Goal: Task Accomplishment & Management: Manage account settings

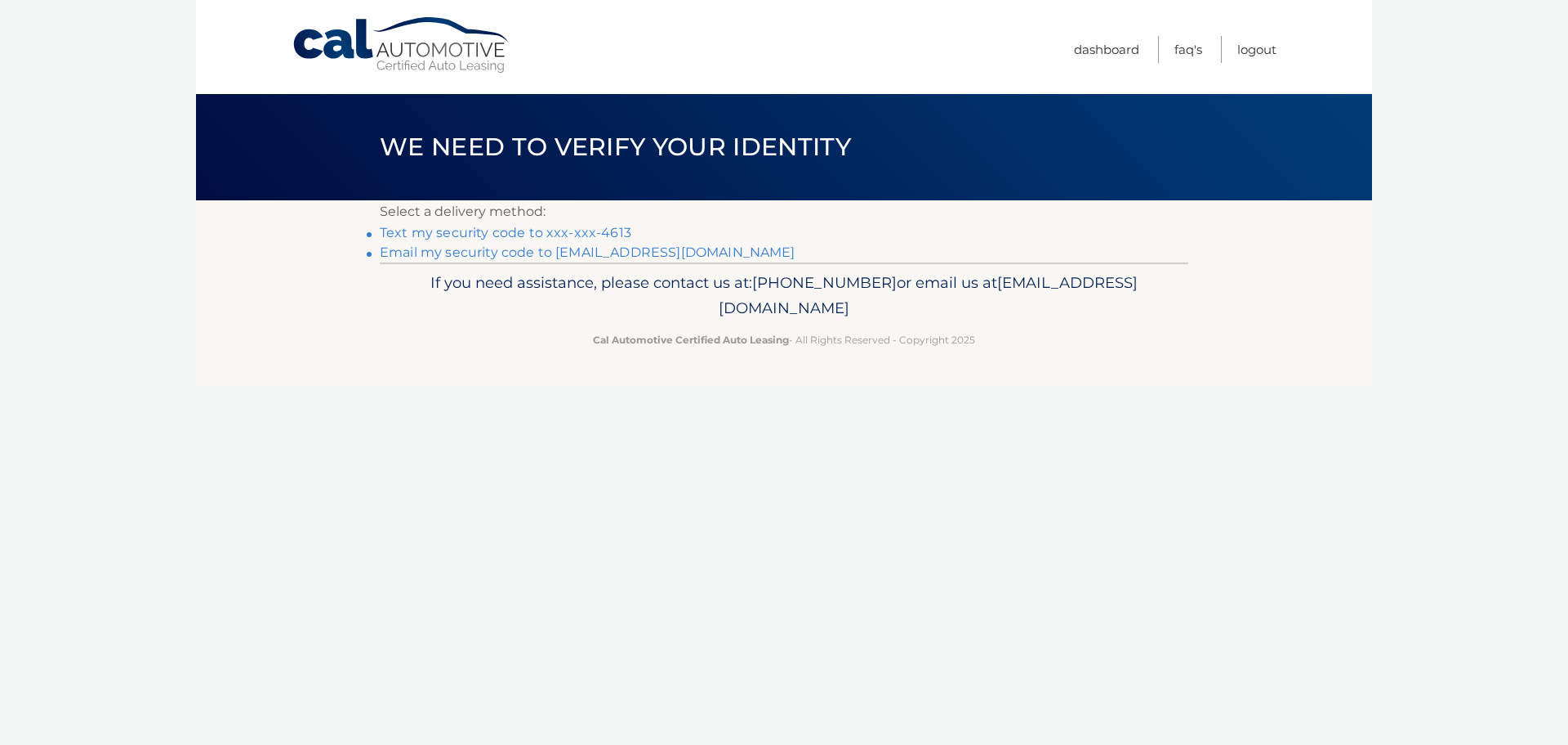
click at [393, 232] on link "Text my security code to xxx-xxx-4613" at bounding box center [505, 233] width 252 height 16
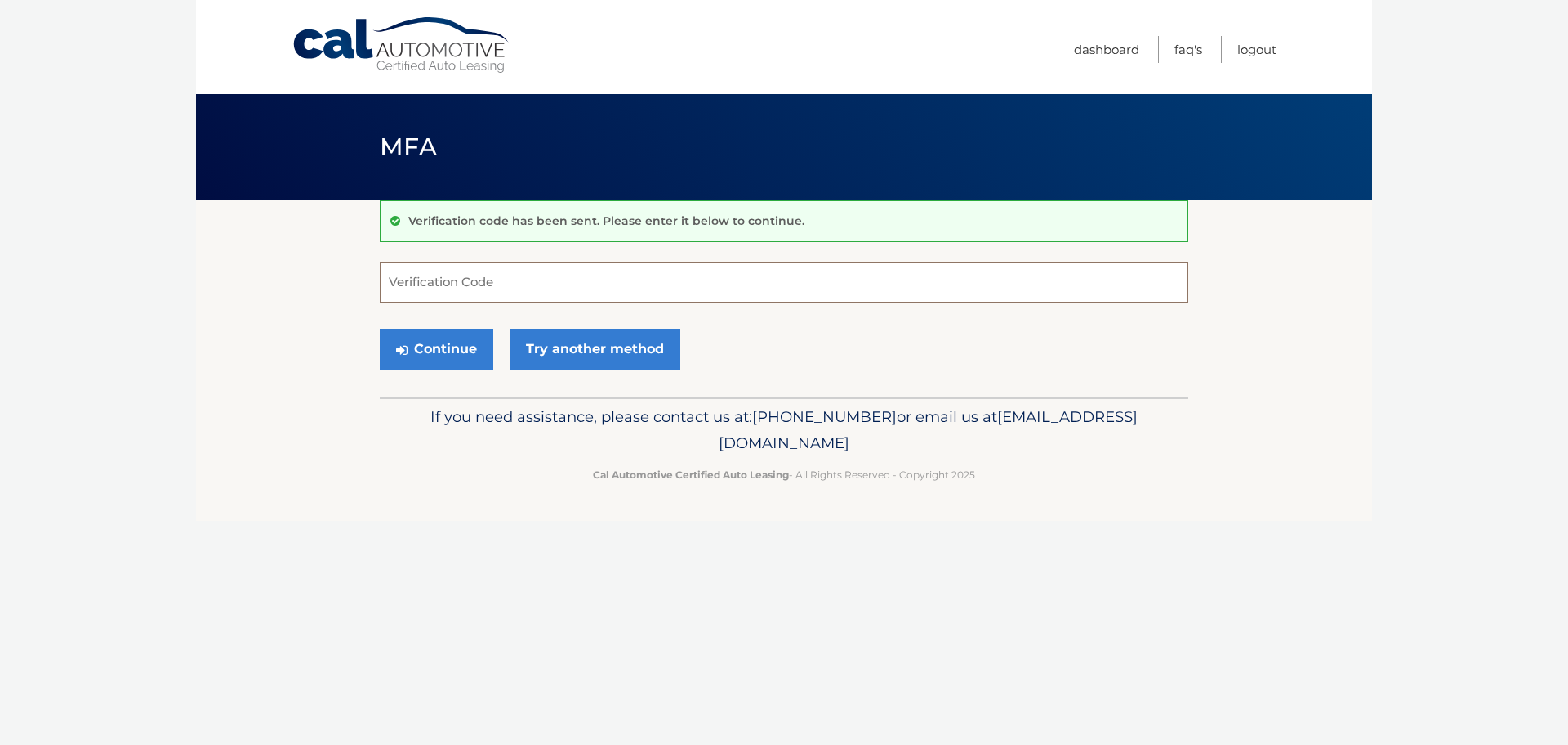
click at [417, 276] on input "Verification Code" at bounding box center [784, 282] width 809 height 41
type input "577683"
click at [405, 346] on icon "submit" at bounding box center [402, 349] width 11 height 13
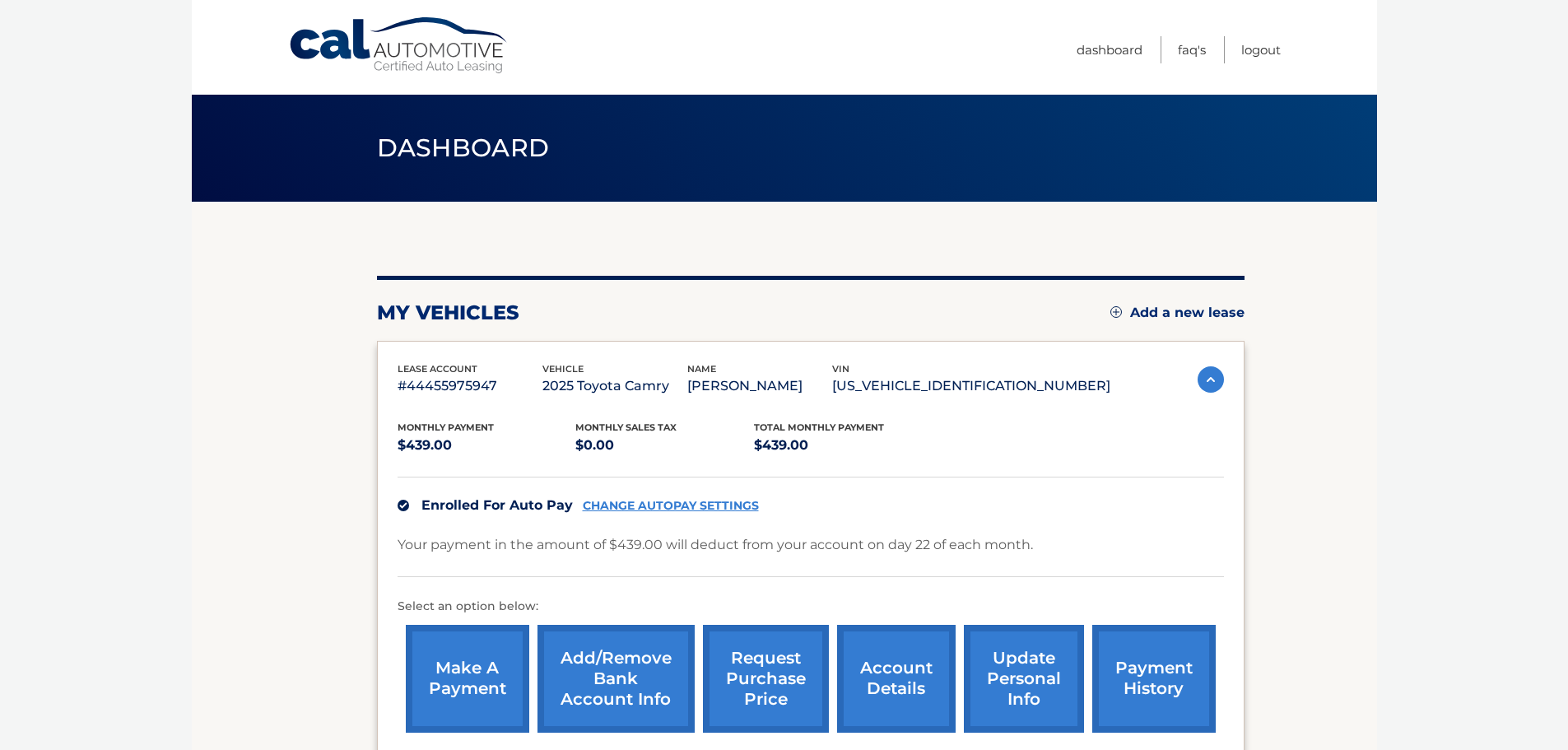
scroll to position [164, 0]
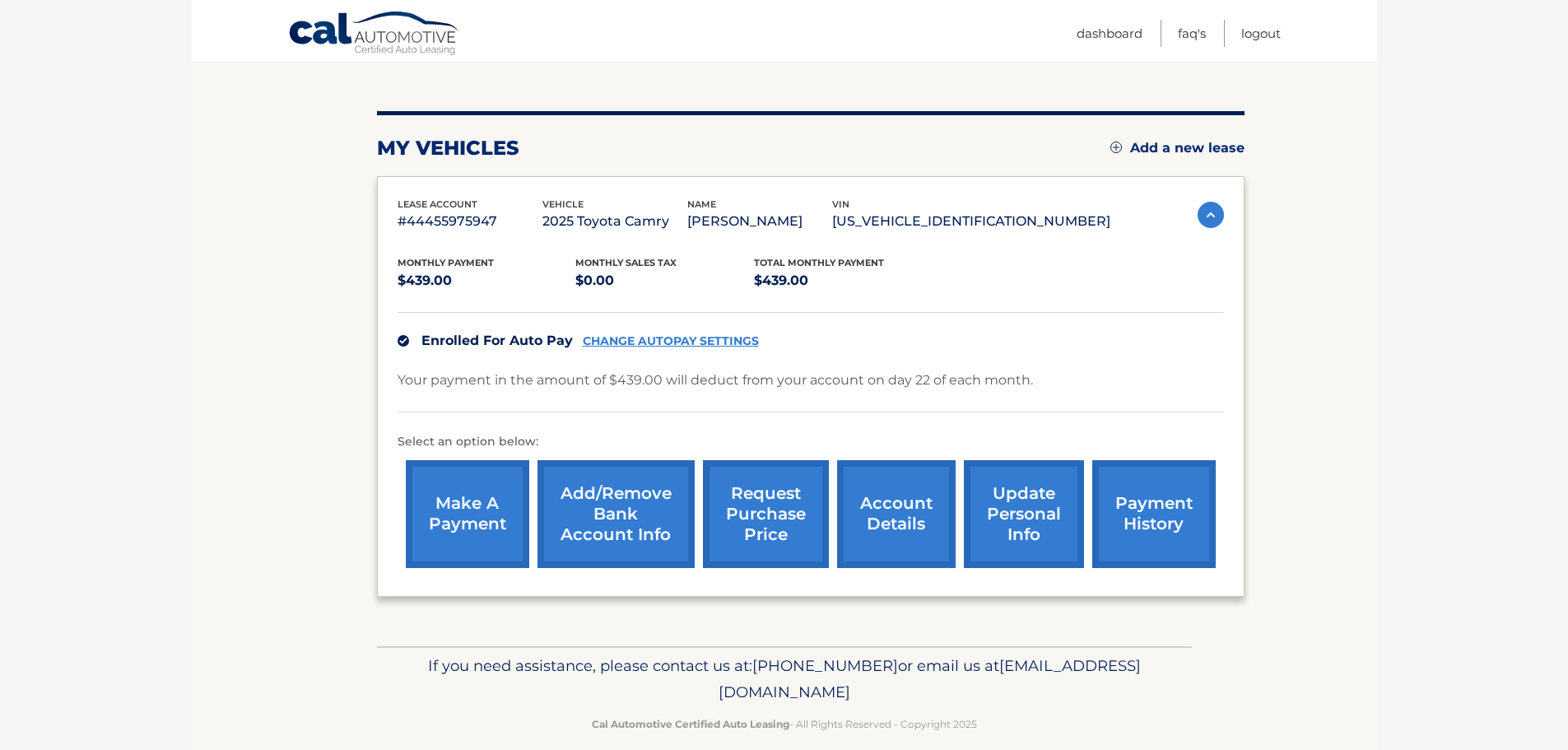
click at [1207, 210] on img at bounding box center [1211, 215] width 27 height 27
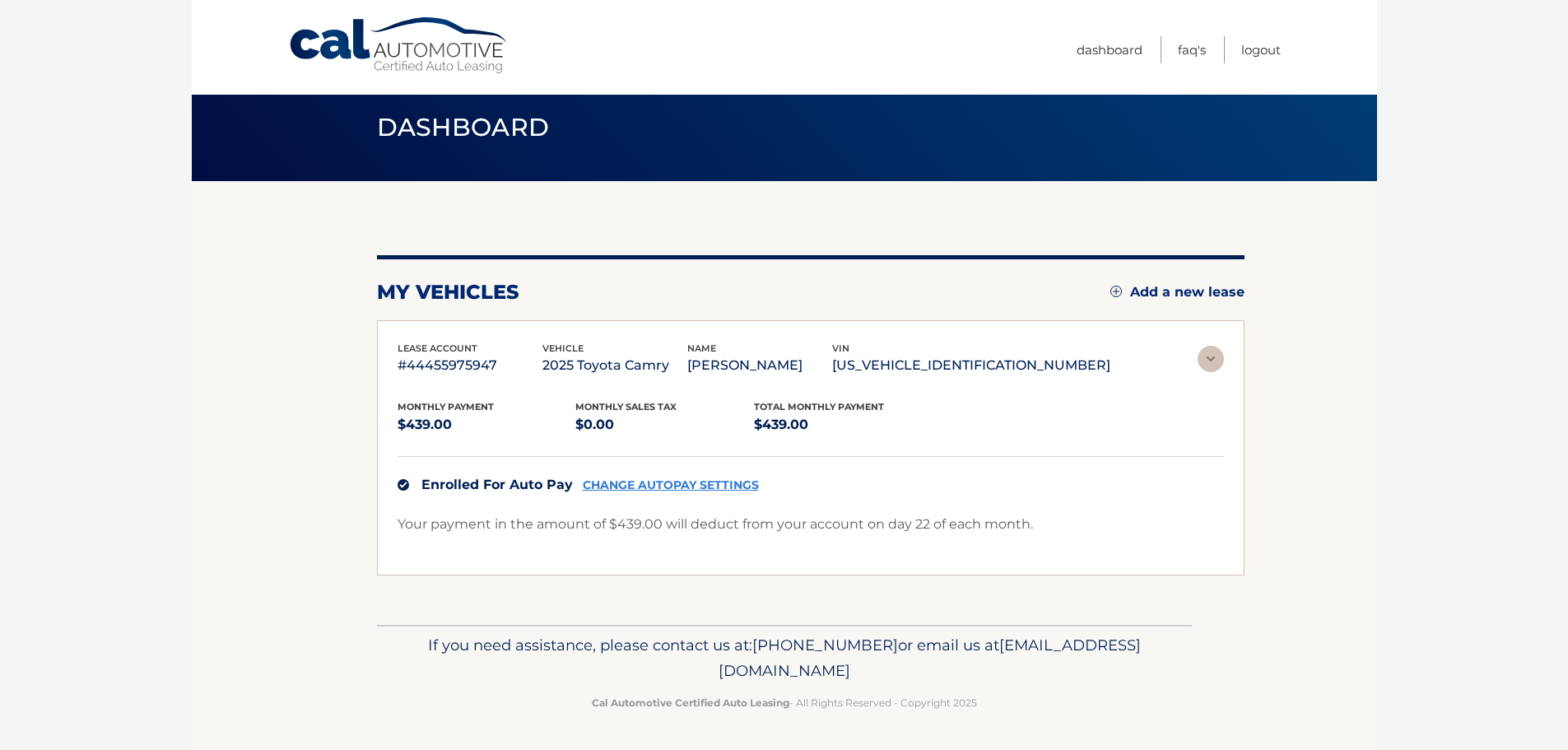
scroll to position [0, 0]
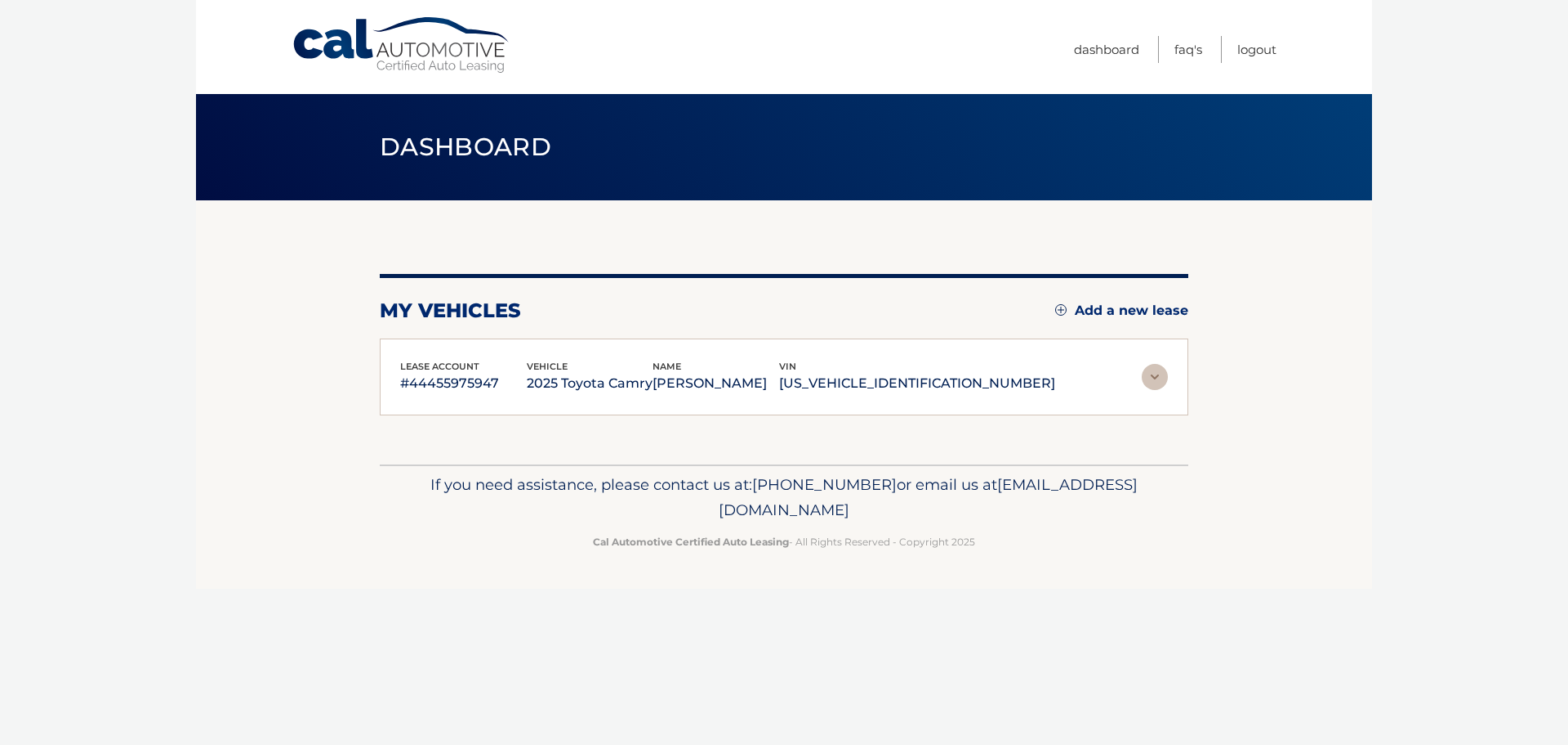
click at [1151, 373] on img at bounding box center [1155, 376] width 26 height 26
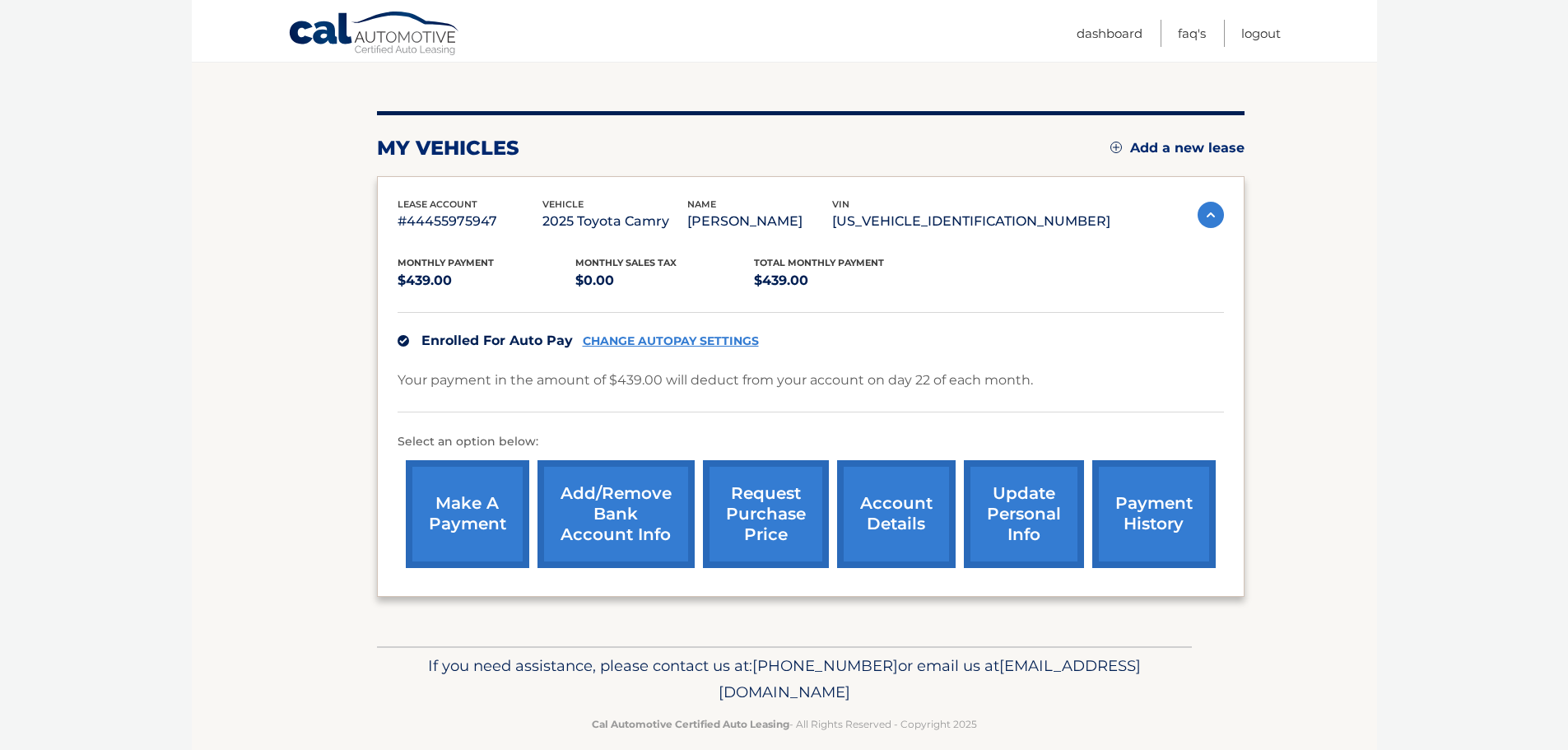
scroll to position [186, 0]
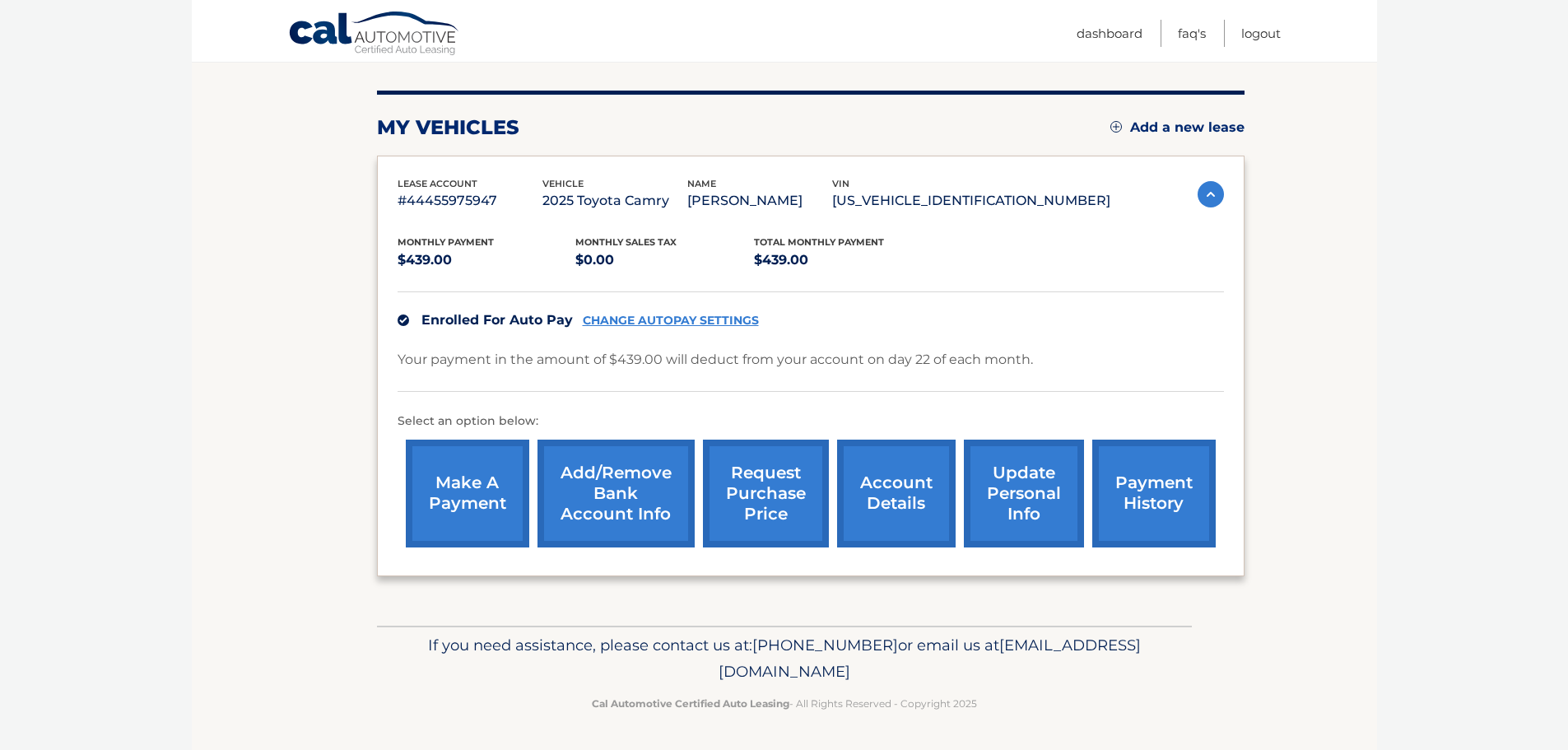
click at [894, 486] on link "account details" at bounding box center [896, 493] width 118 height 108
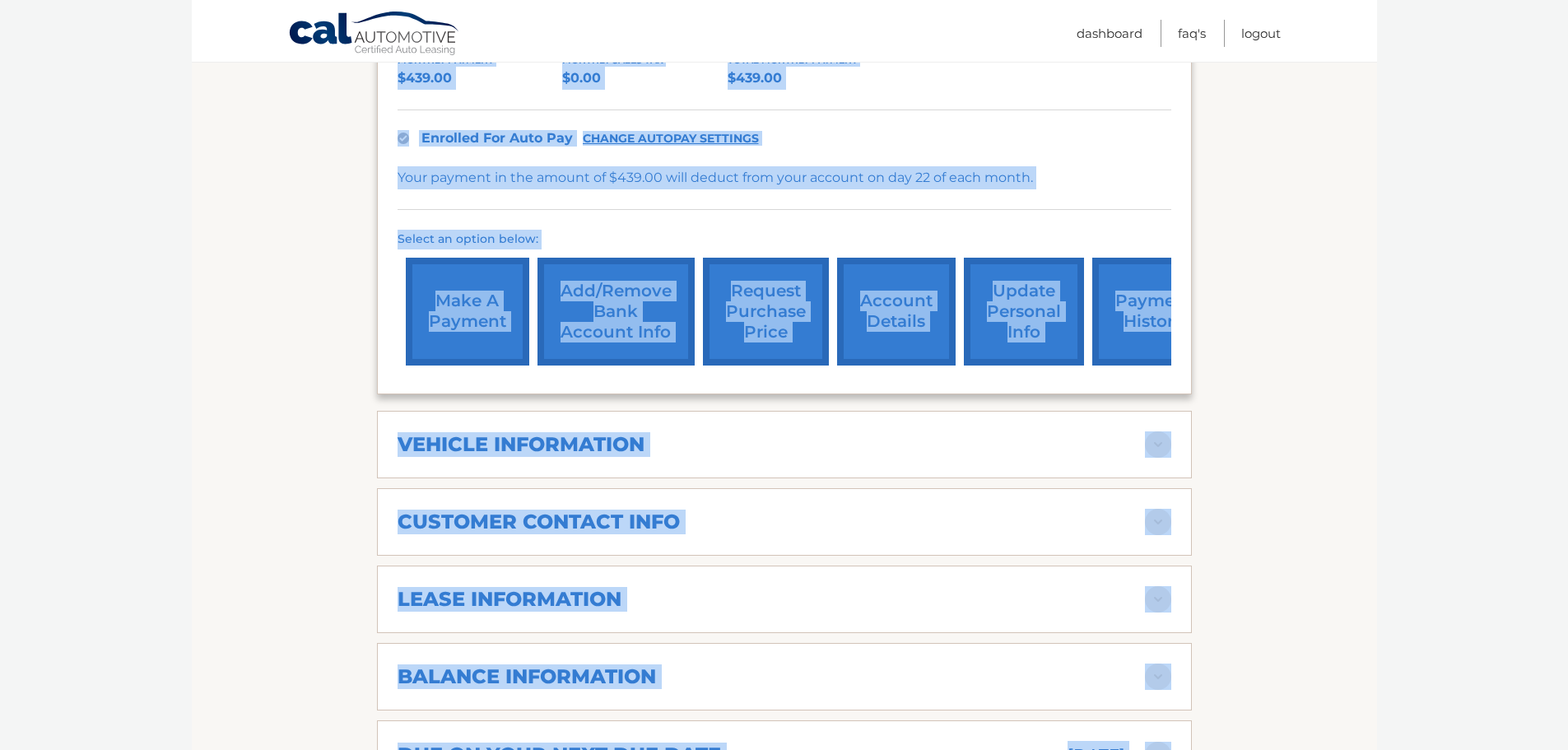
scroll to position [395, 0]
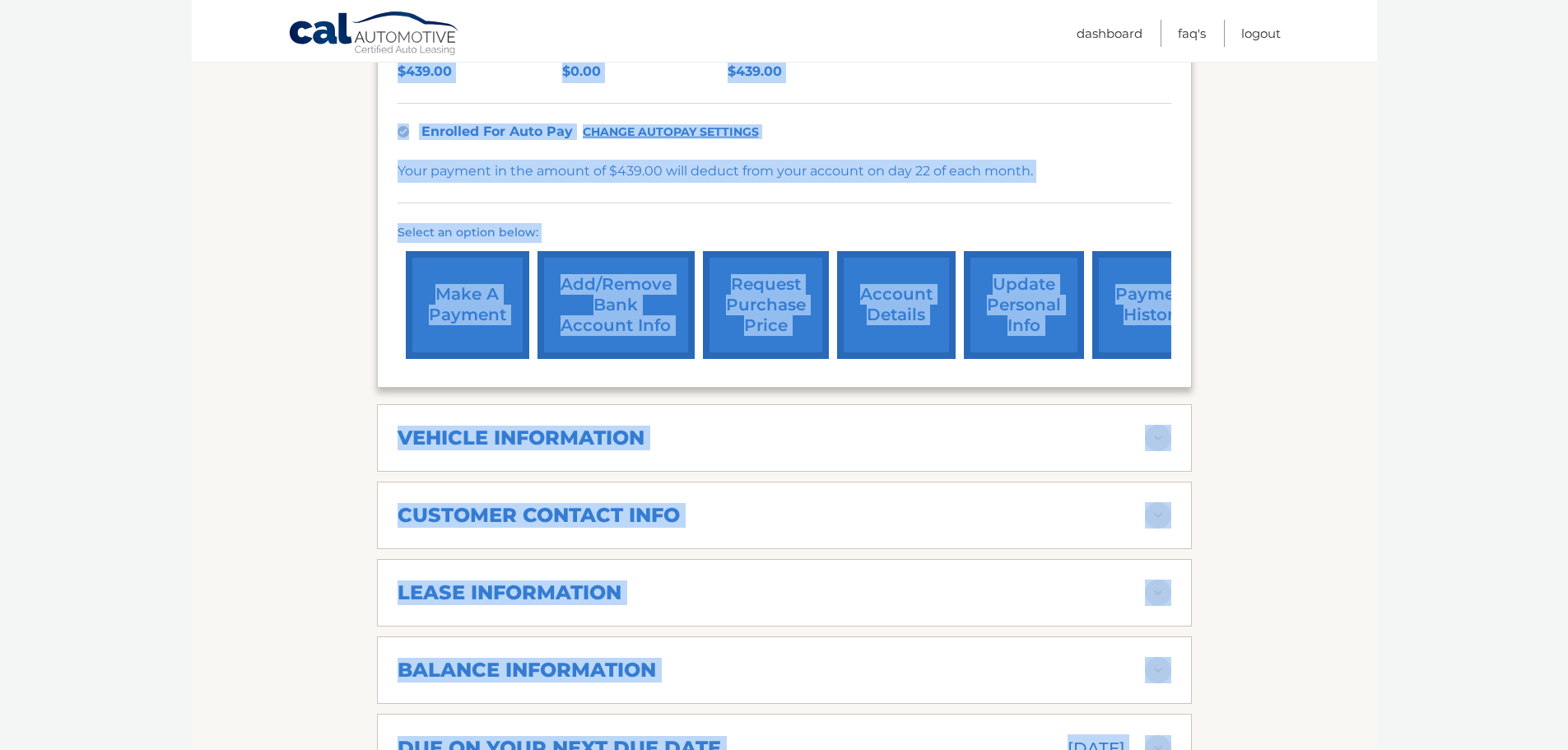
drag, startPoint x: 373, startPoint y: 315, endPoint x: 1326, endPoint y: 184, distance: 962.0
click at [1329, 183] on section "Account Details | #44455975947 Back to Dashboard Manage Your Lease lease accoun…" at bounding box center [784, 511] width 1185 height 1408
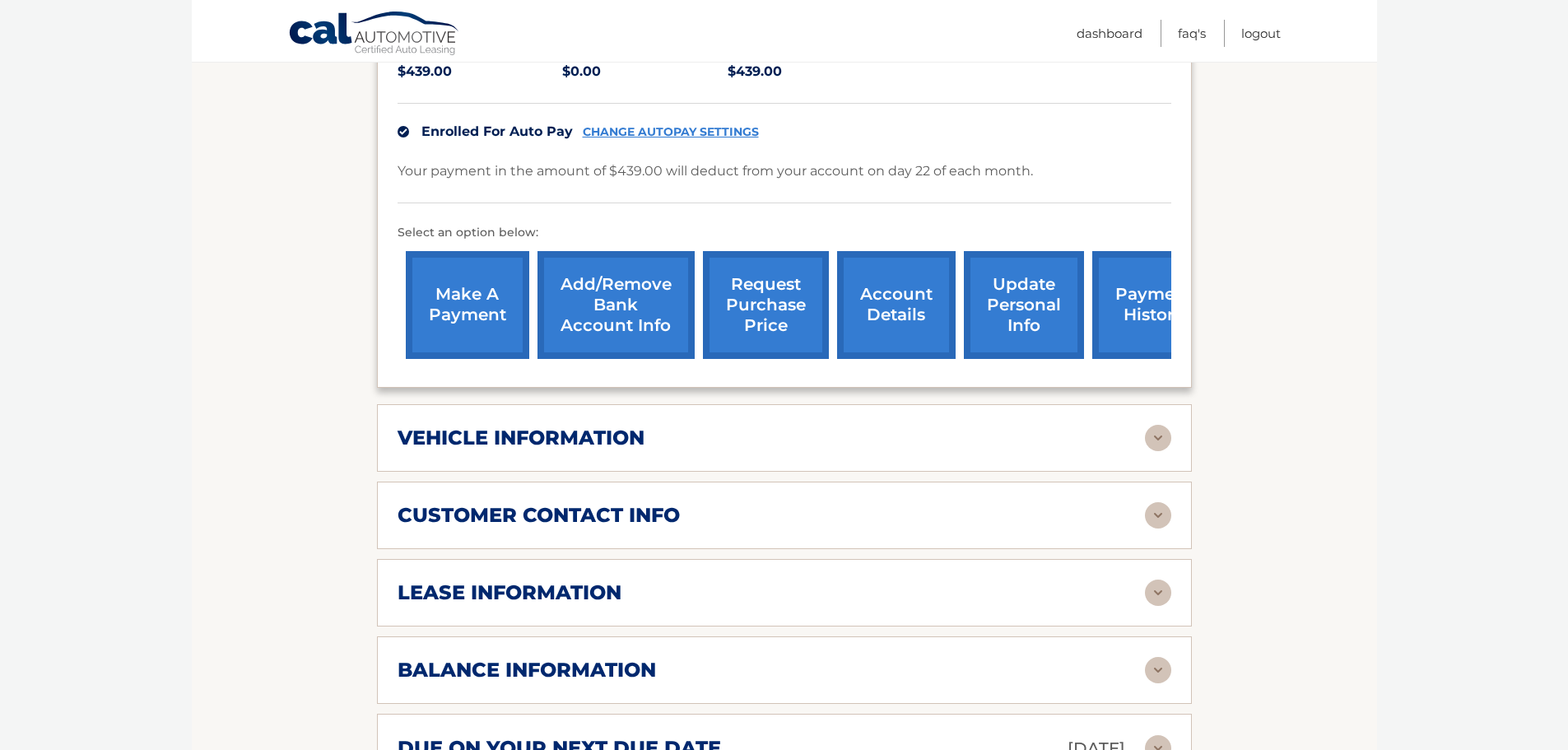
click at [1326, 184] on section "Account Details | #44455975947 Back to Dashboard Manage Your Lease lease accoun…" at bounding box center [784, 511] width 1185 height 1408
click at [1156, 436] on img at bounding box center [1159, 438] width 27 height 27
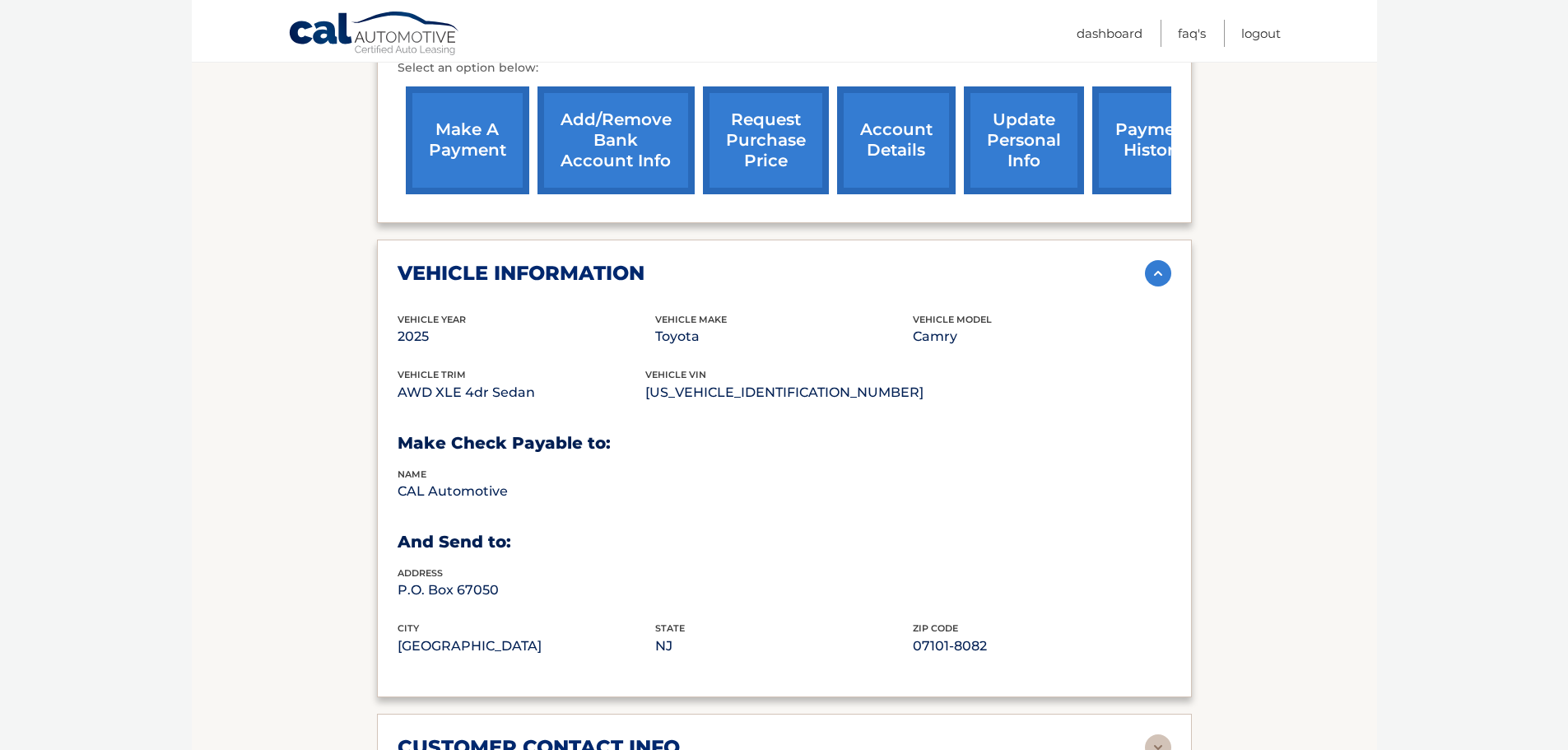
scroll to position [889, 0]
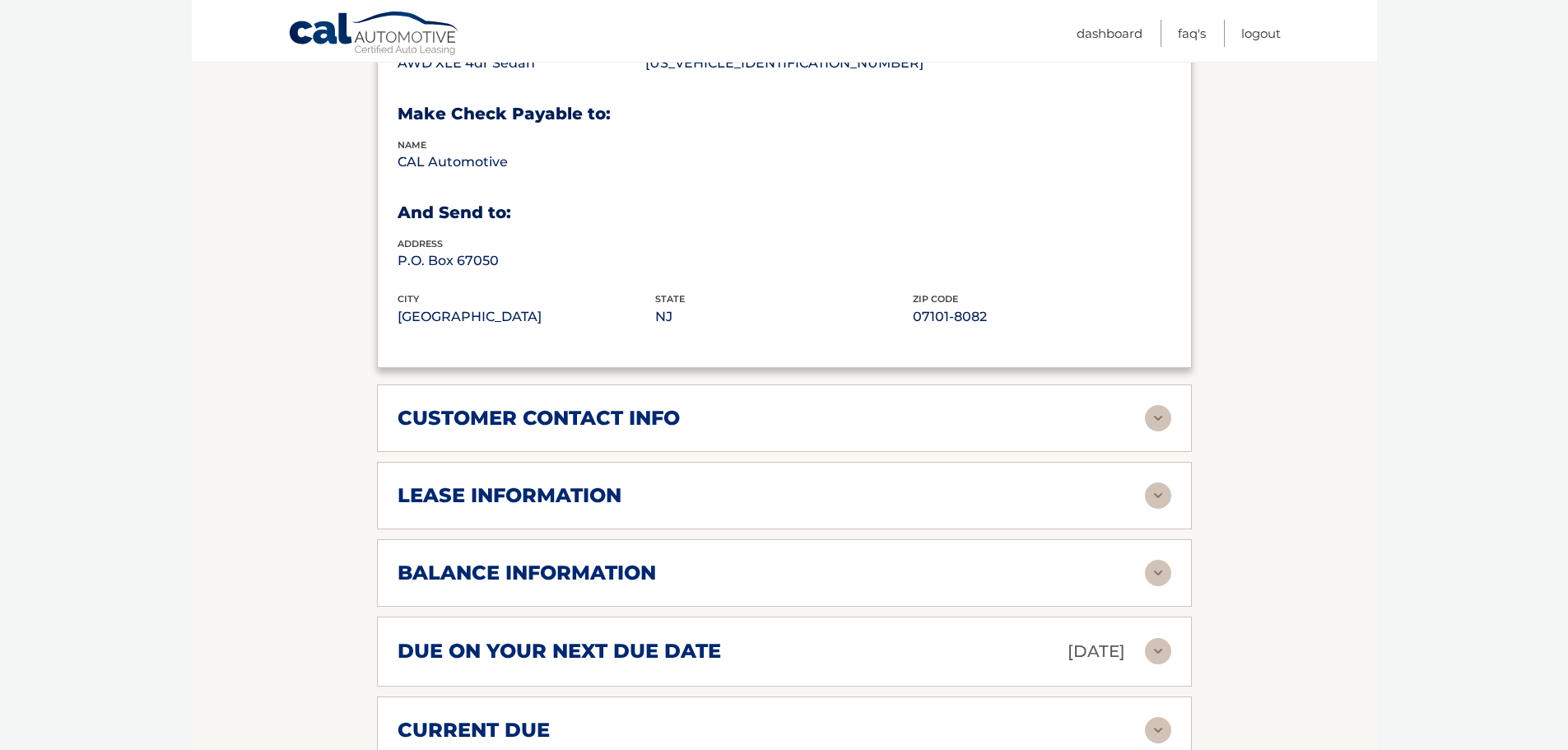
click at [1157, 412] on img at bounding box center [1159, 418] width 27 height 27
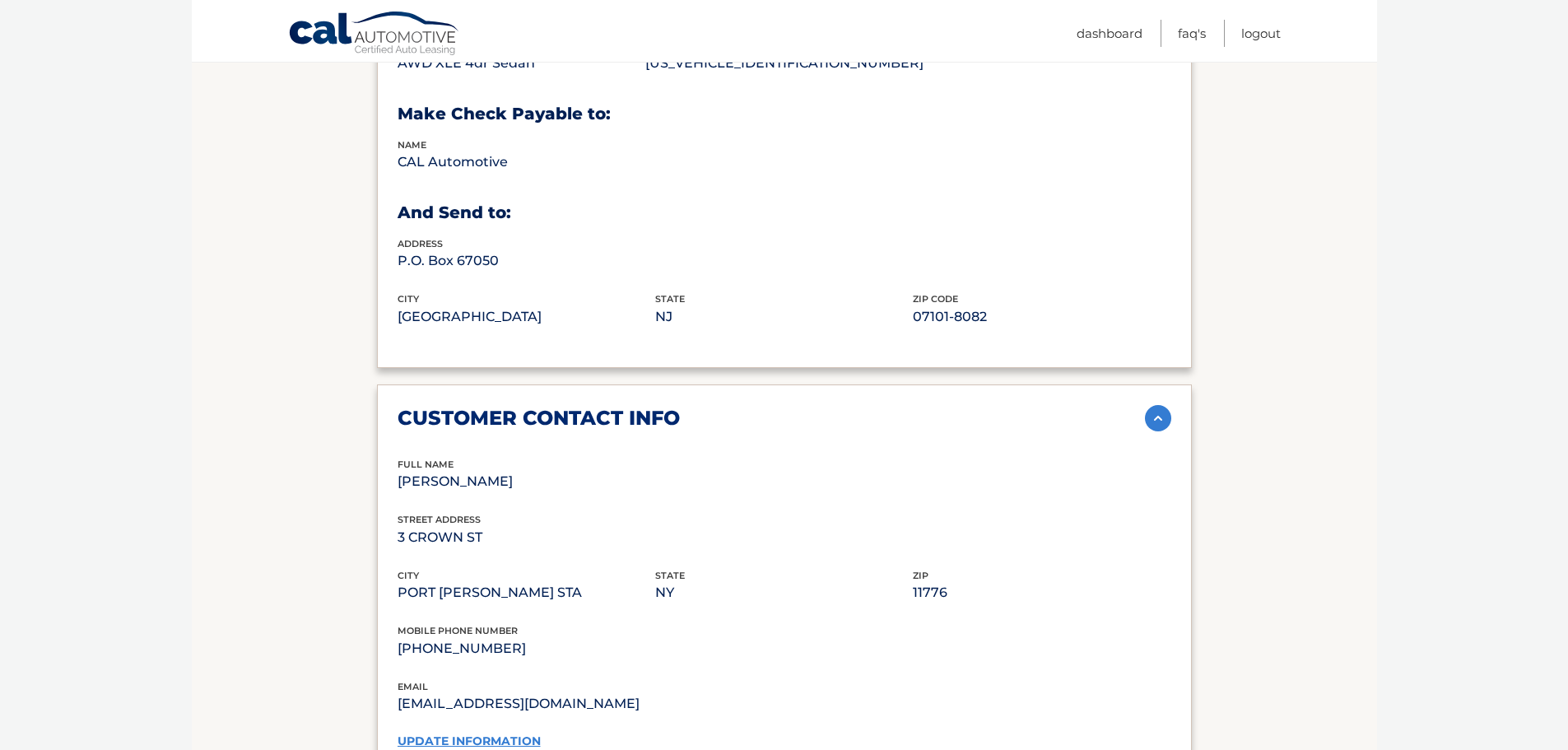
scroll to position [1053, 0]
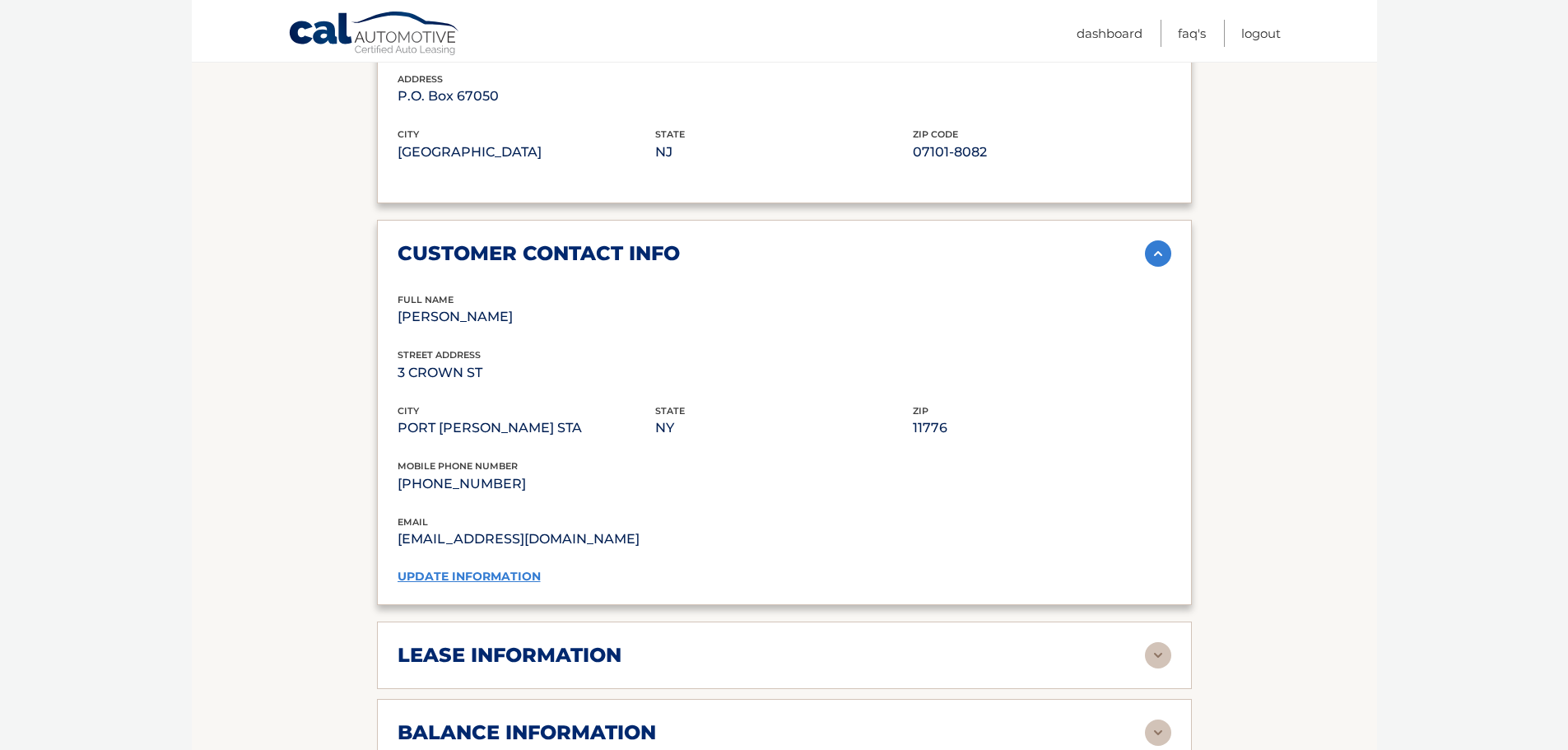
click at [1154, 246] on img at bounding box center [1159, 254] width 27 height 27
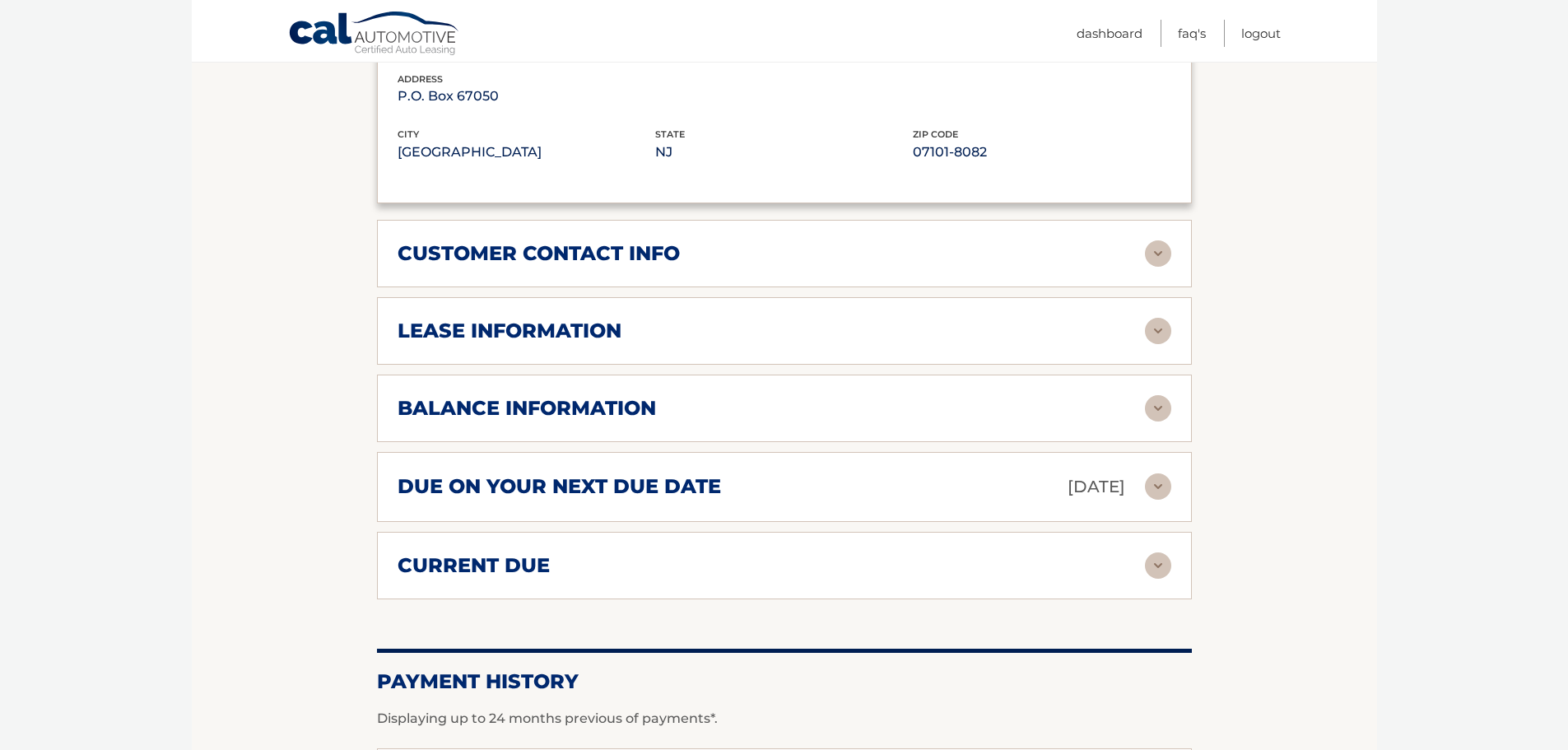
click at [1160, 330] on img at bounding box center [1159, 331] width 27 height 27
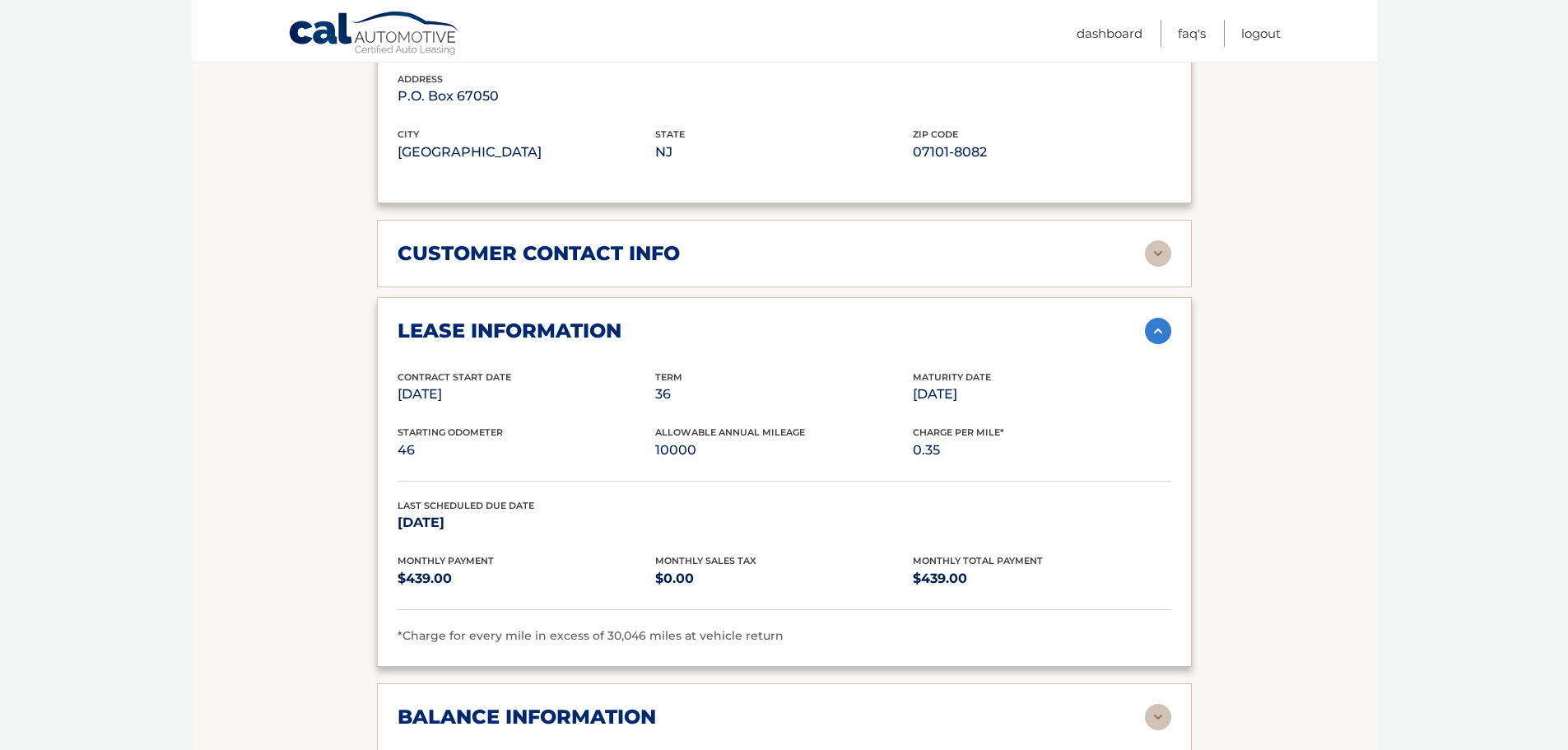
scroll to position [1383, 0]
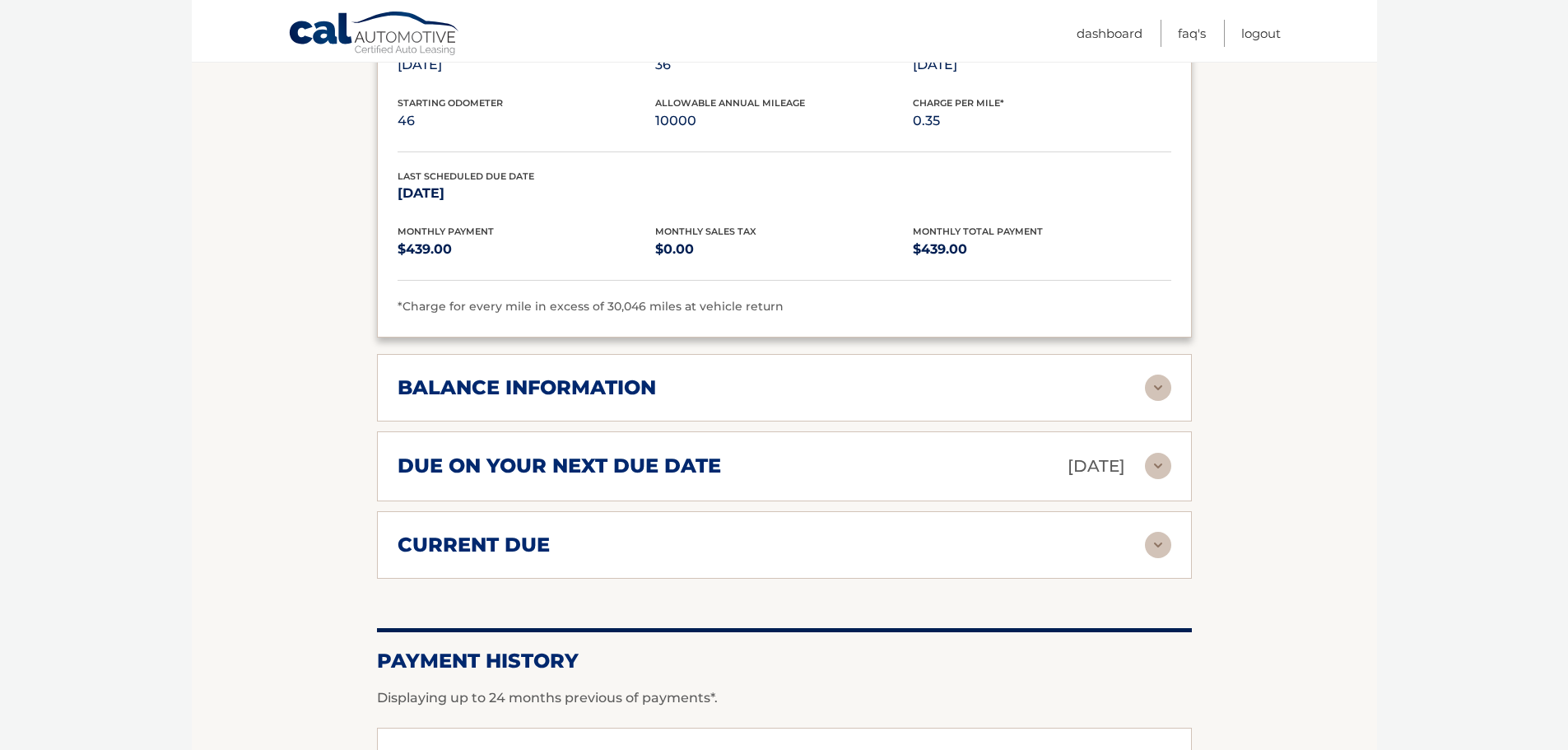
click at [1160, 383] on img at bounding box center [1159, 388] width 27 height 27
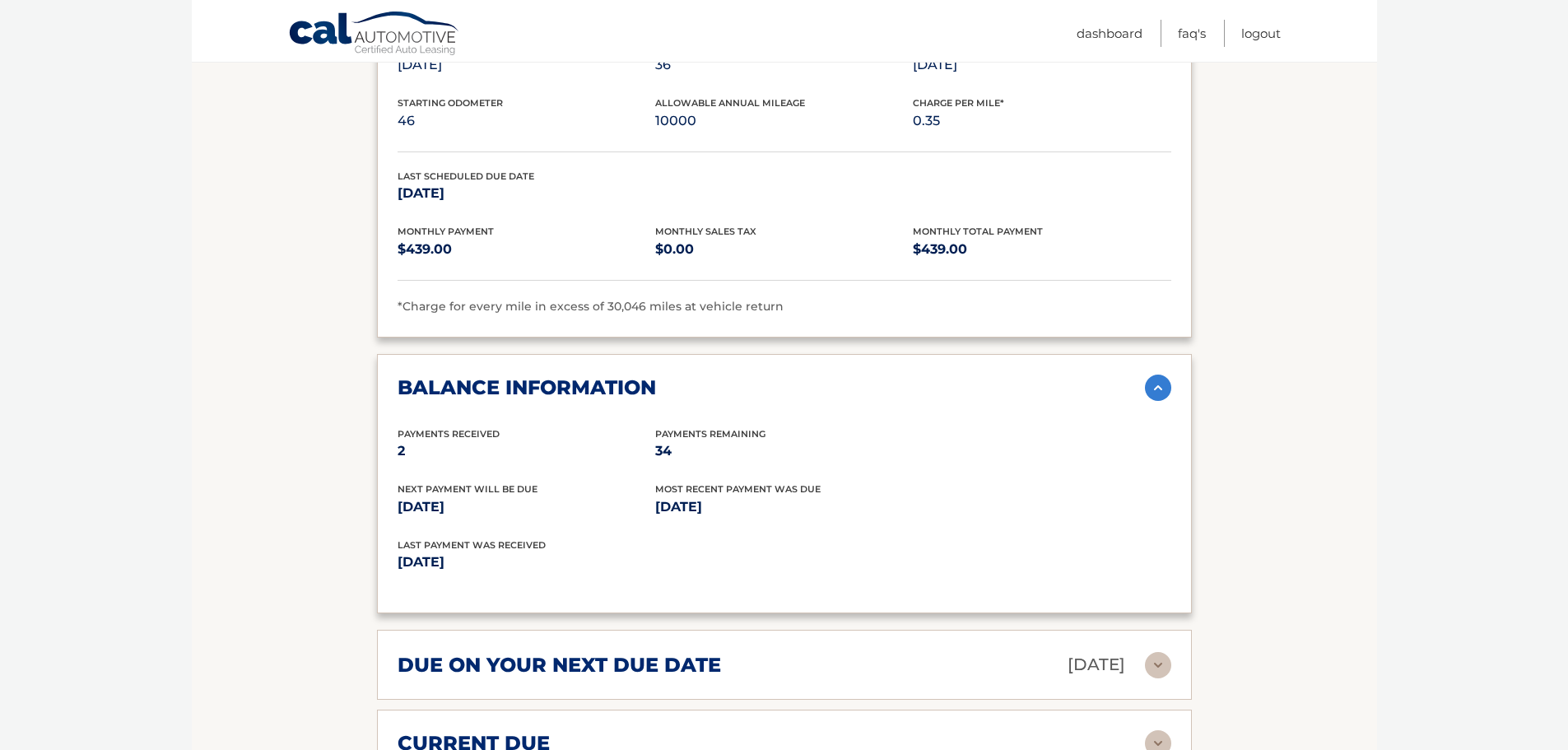
scroll to position [1547, 0]
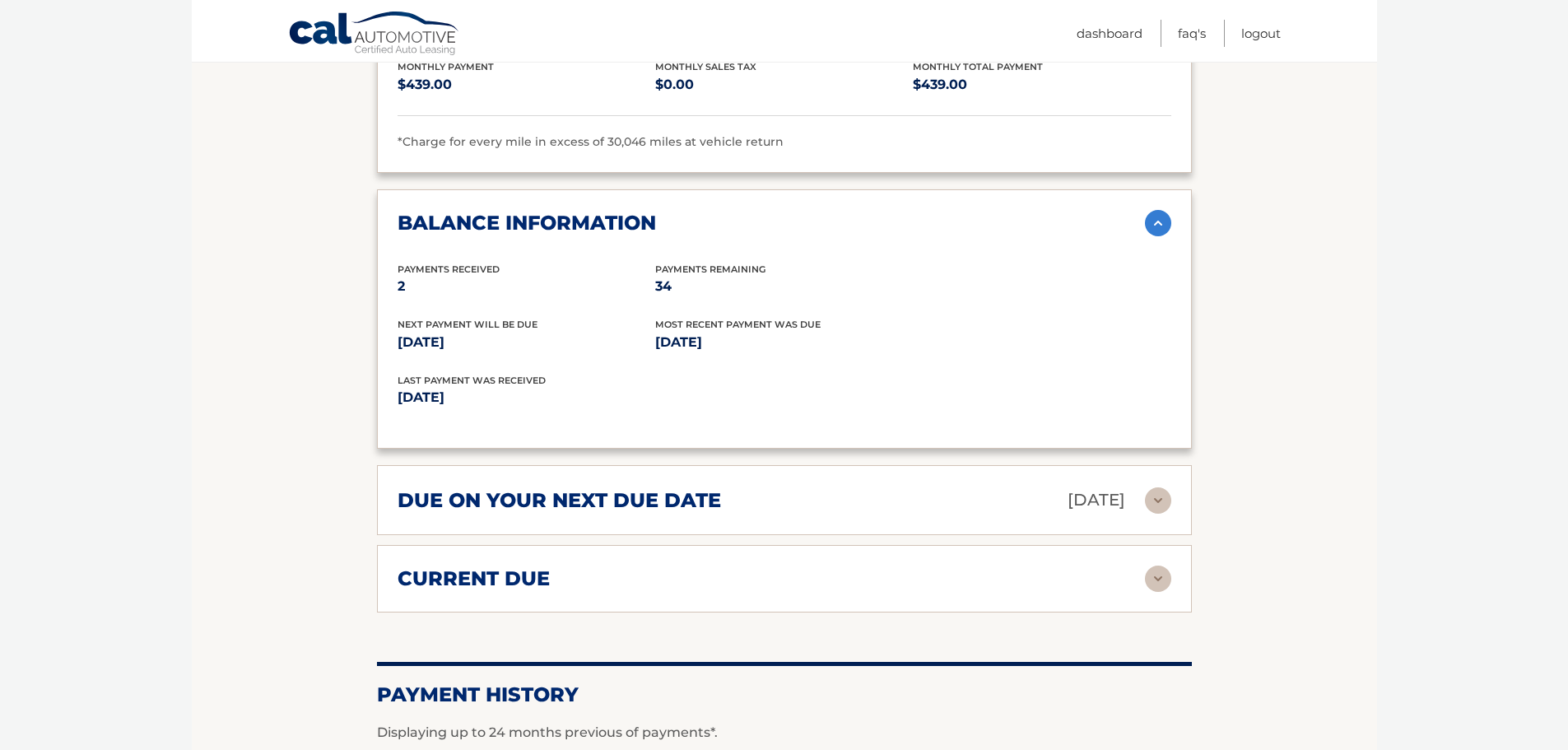
click at [1161, 496] on img at bounding box center [1159, 500] width 27 height 27
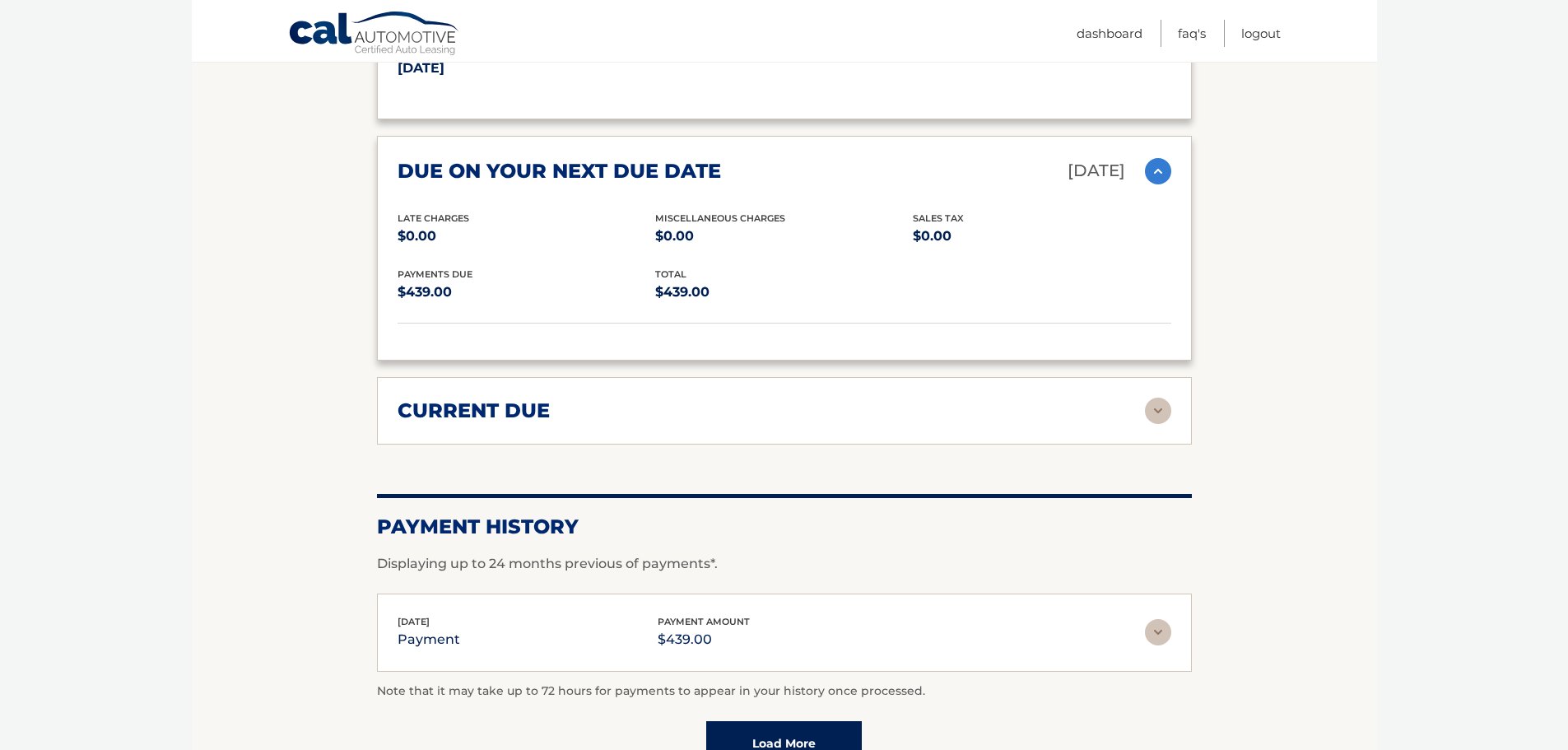
scroll to position [2049, 0]
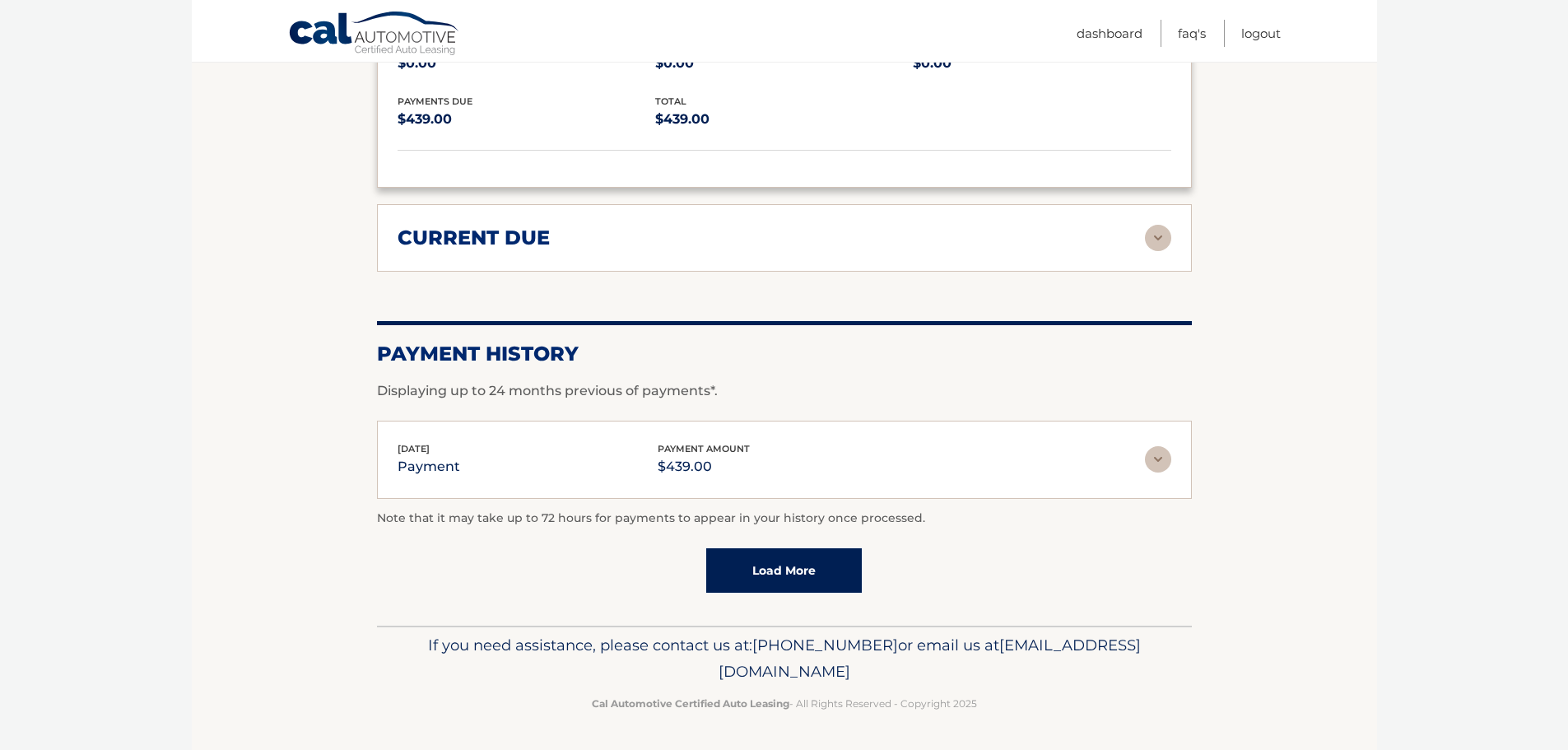
click at [1158, 452] on img at bounding box center [1159, 459] width 27 height 27
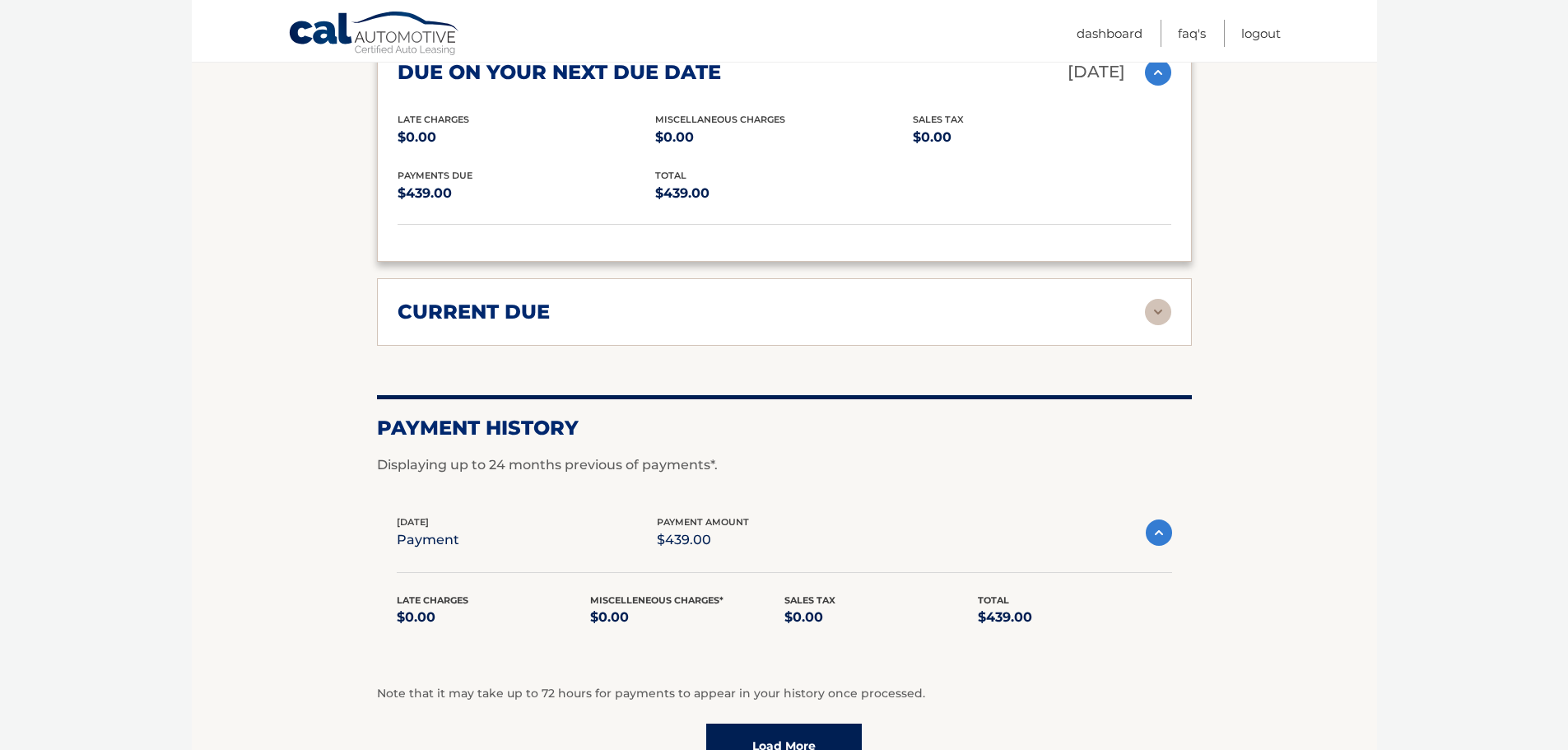
scroll to position [2151, 0]
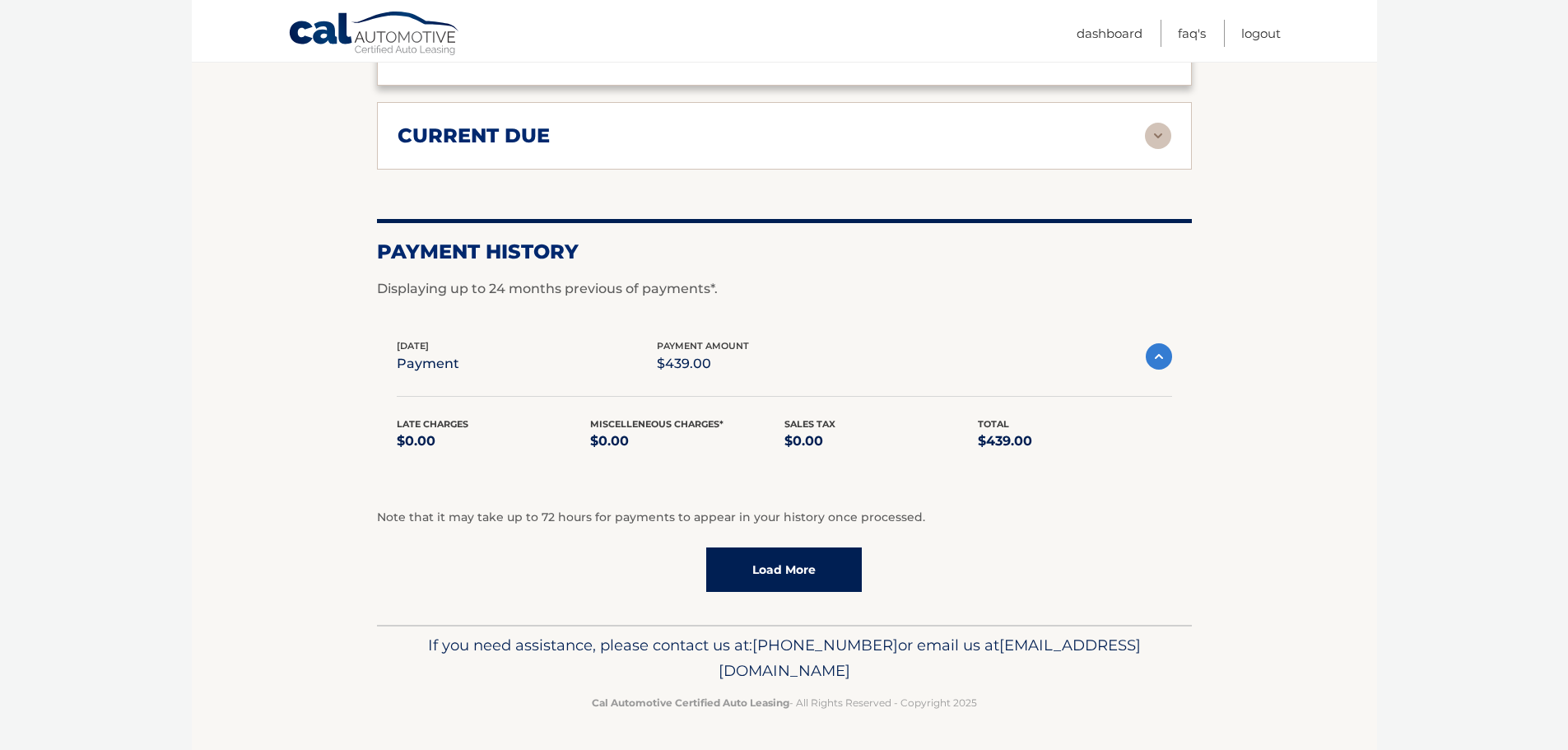
click at [726, 556] on link "Load More" at bounding box center [784, 569] width 156 height 44
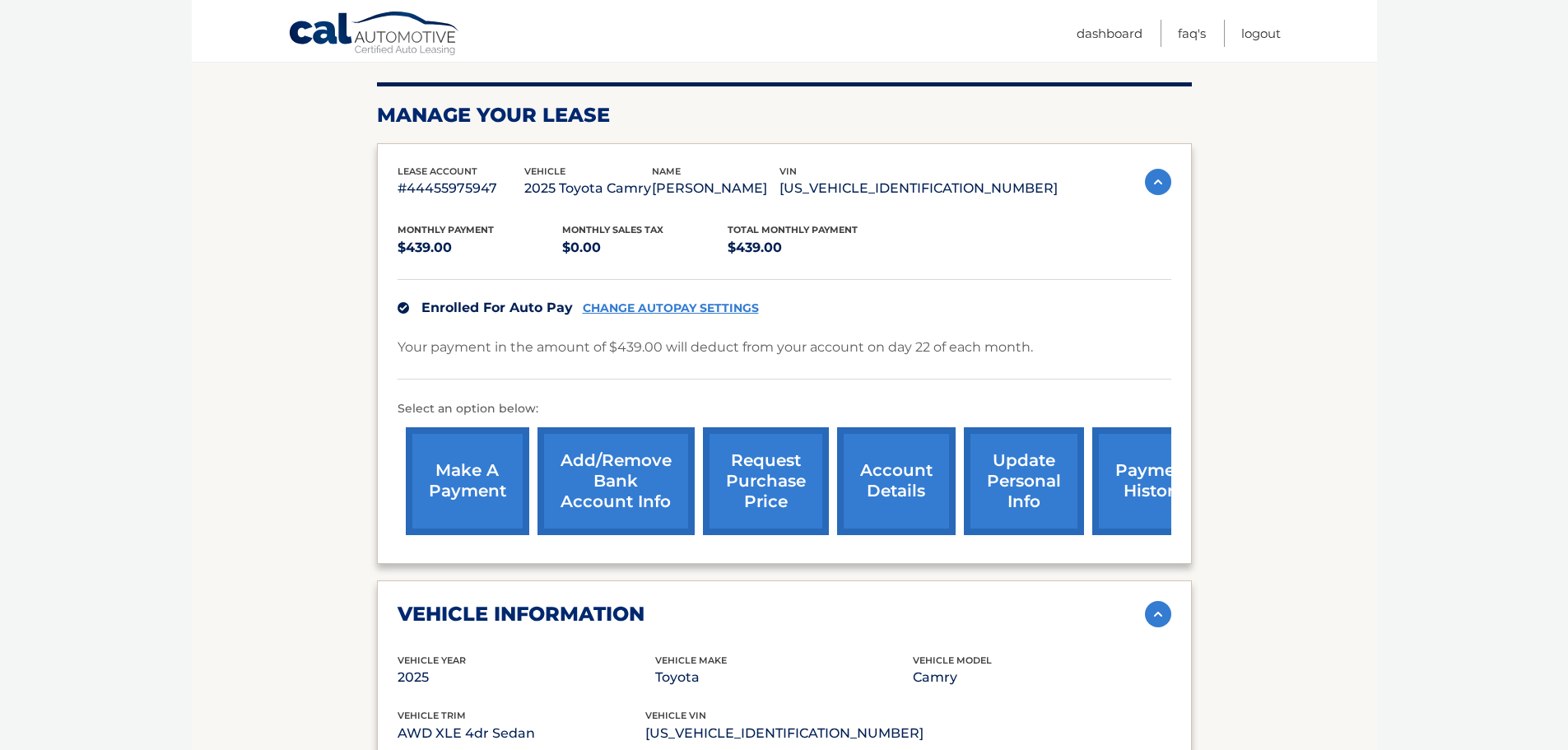
scroll to position [0, 0]
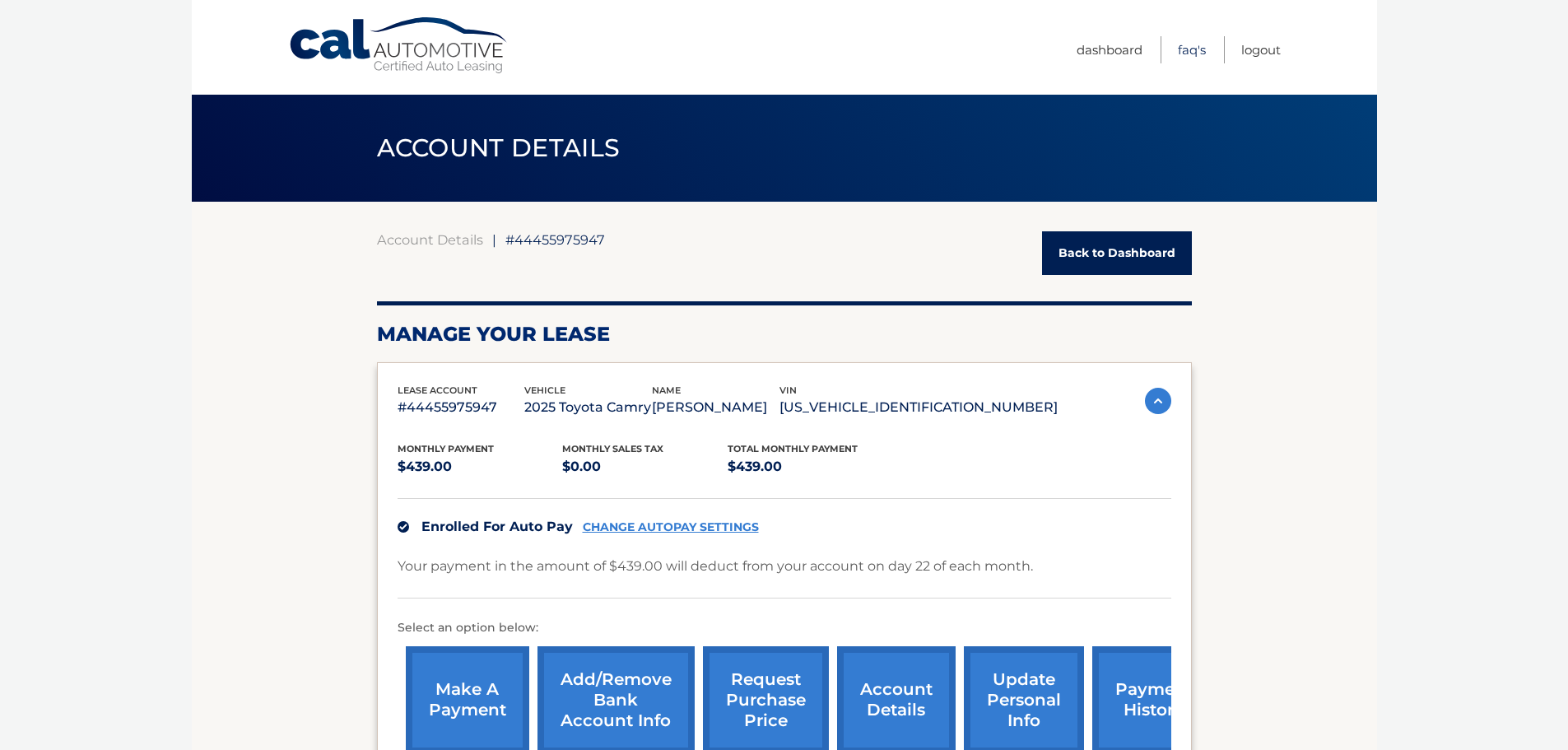
click at [1198, 50] on link "FAQ's" at bounding box center [1192, 49] width 28 height 27
click at [1097, 45] on link "Dashboard" at bounding box center [1109, 49] width 66 height 27
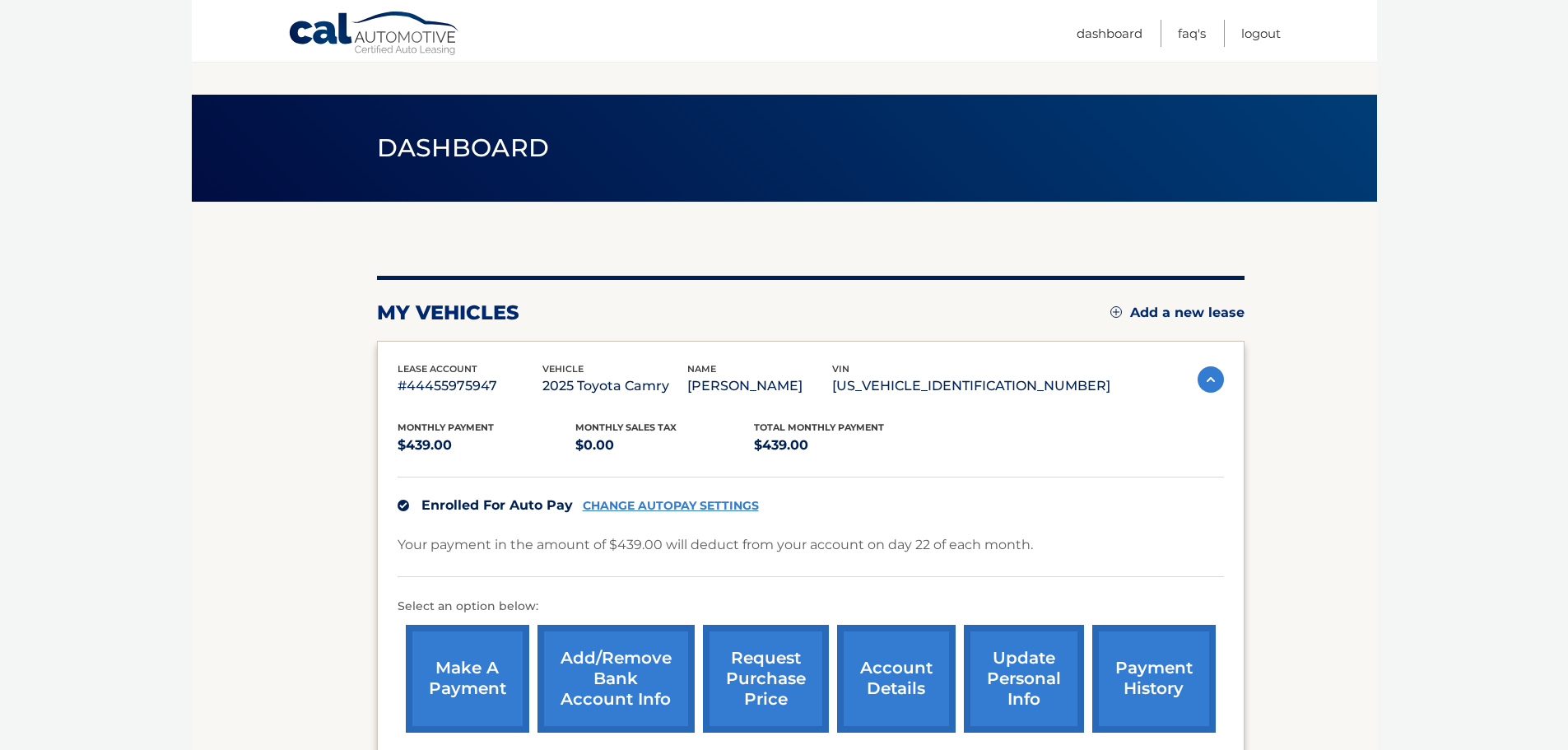
scroll to position [186, 0]
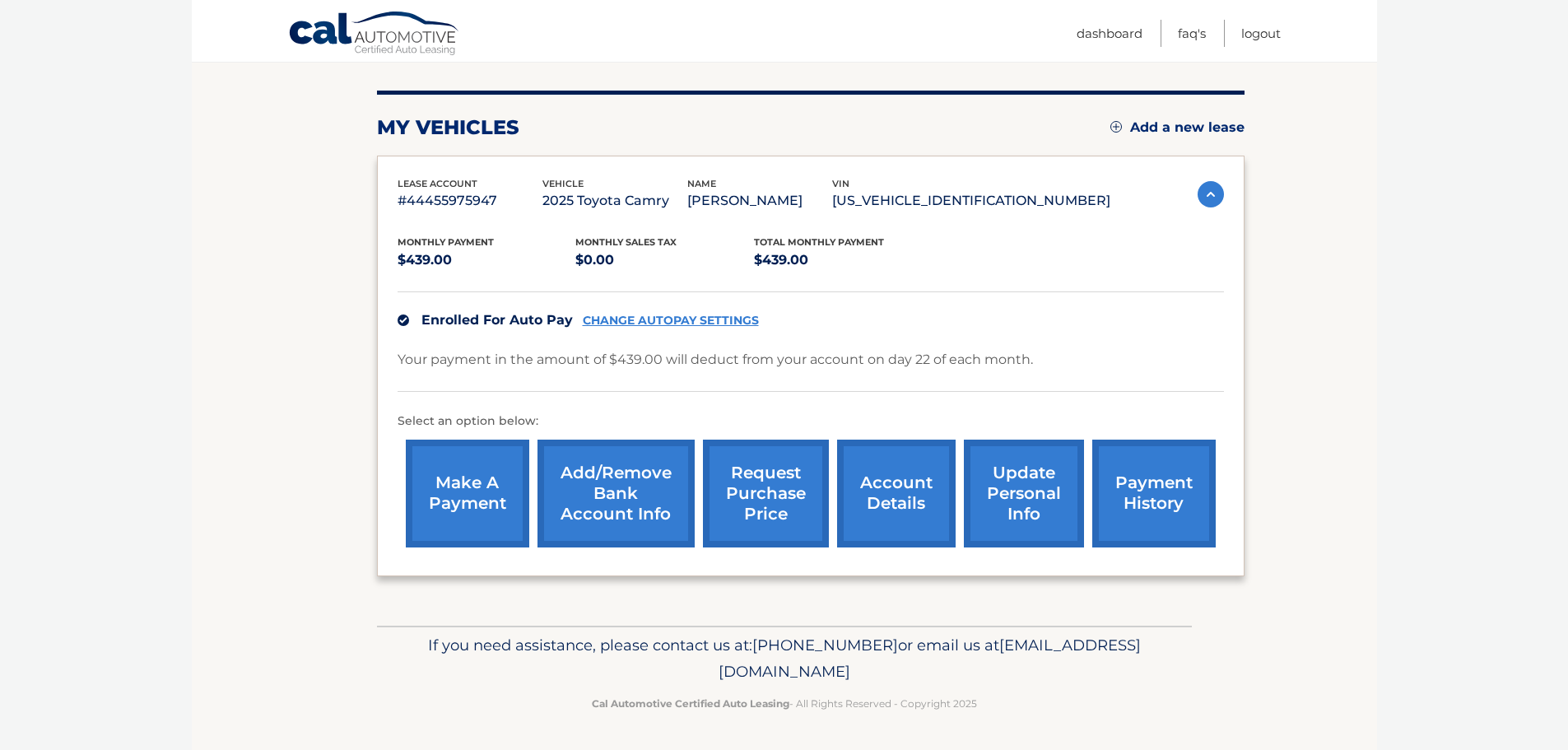
click at [1146, 474] on link "payment history" at bounding box center [1154, 493] width 124 height 108
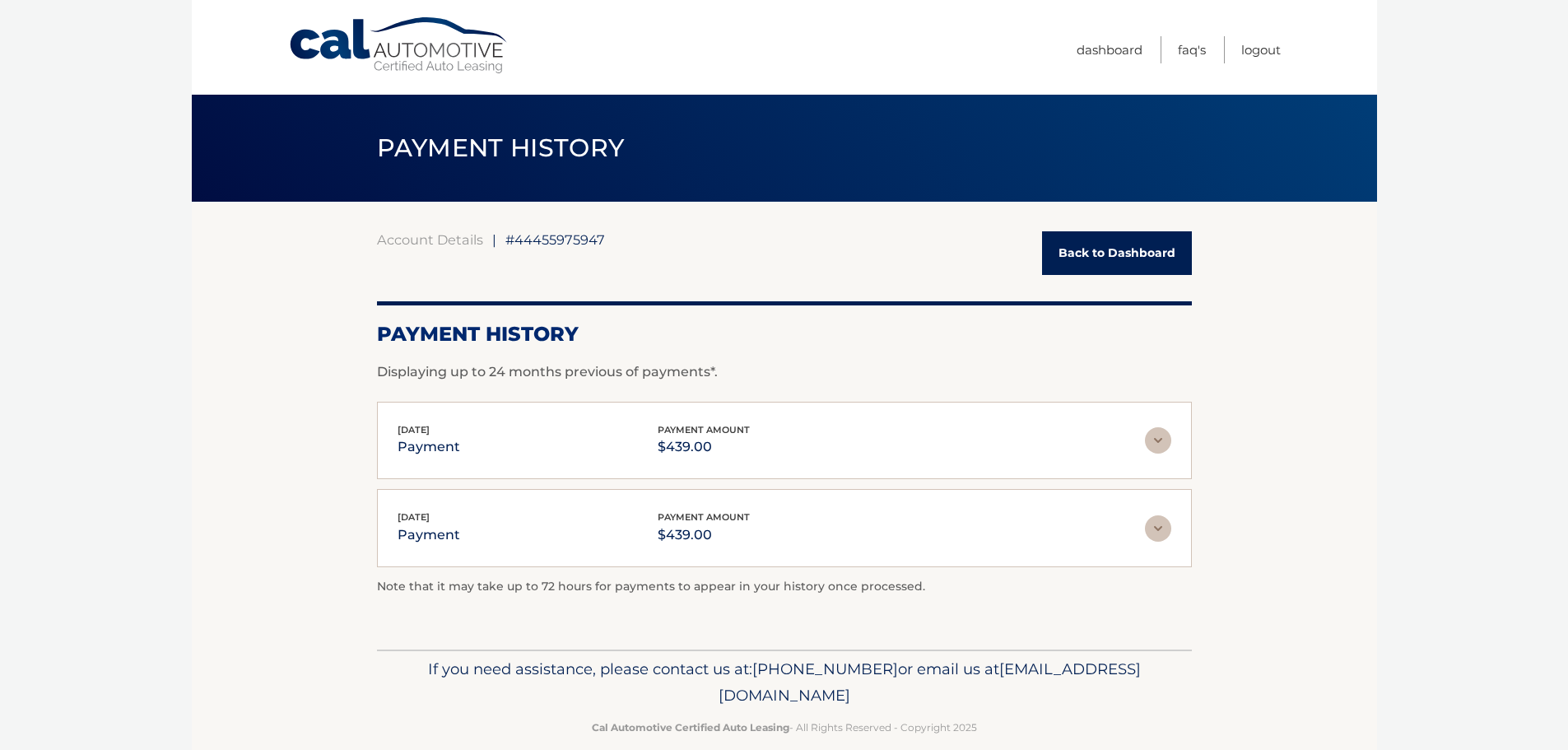
click at [1159, 527] on img at bounding box center [1159, 528] width 27 height 27
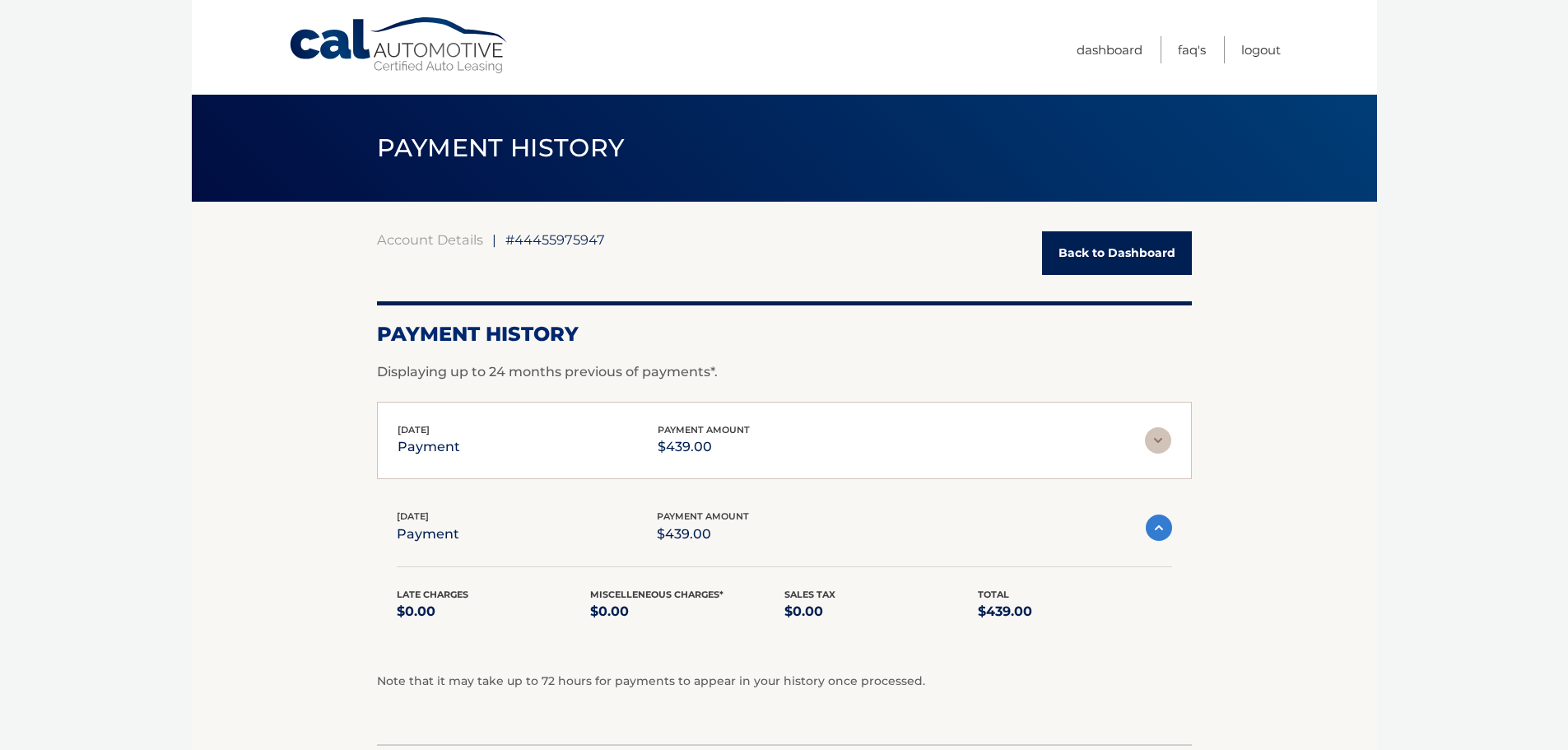
click at [1161, 437] on img at bounding box center [1159, 440] width 27 height 27
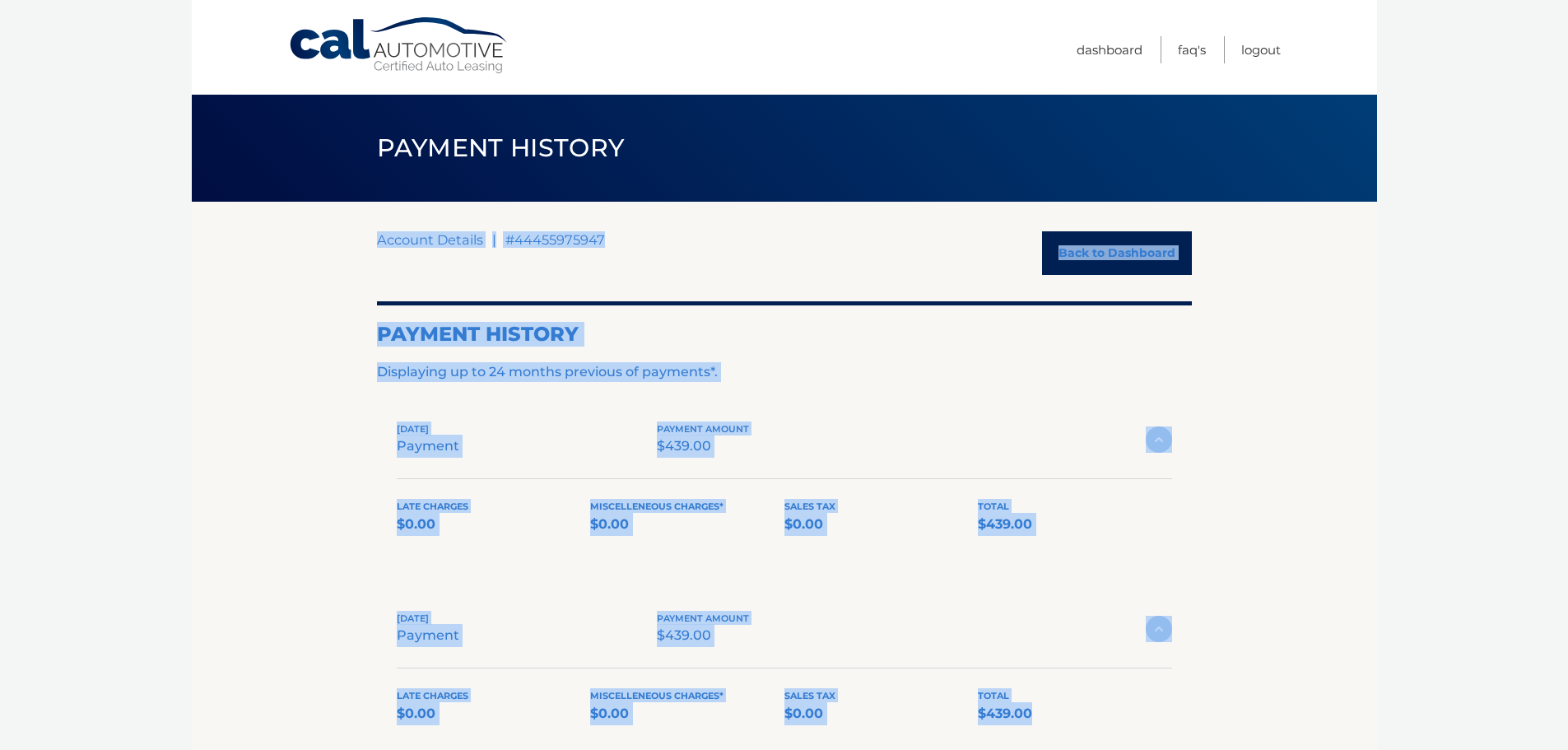
drag, startPoint x: 354, startPoint y: 265, endPoint x: 1161, endPoint y: 727, distance: 929.9
click at [1161, 727] on section "Account Details | #44455975947 Back to Dashboard Payment History Displaying up …" at bounding box center [784, 523] width 1185 height 644
click at [839, 266] on div "Account Details | #44455975947 Back to Dashboard" at bounding box center [785, 253] width 815 height 43
click at [1032, 354] on div "Payment History Displaying up to 24 months previous of payments*." at bounding box center [785, 341] width 815 height 80
click at [849, 253] on div "Account Details | #44455975947 Back to Dashboard" at bounding box center [785, 253] width 815 height 43
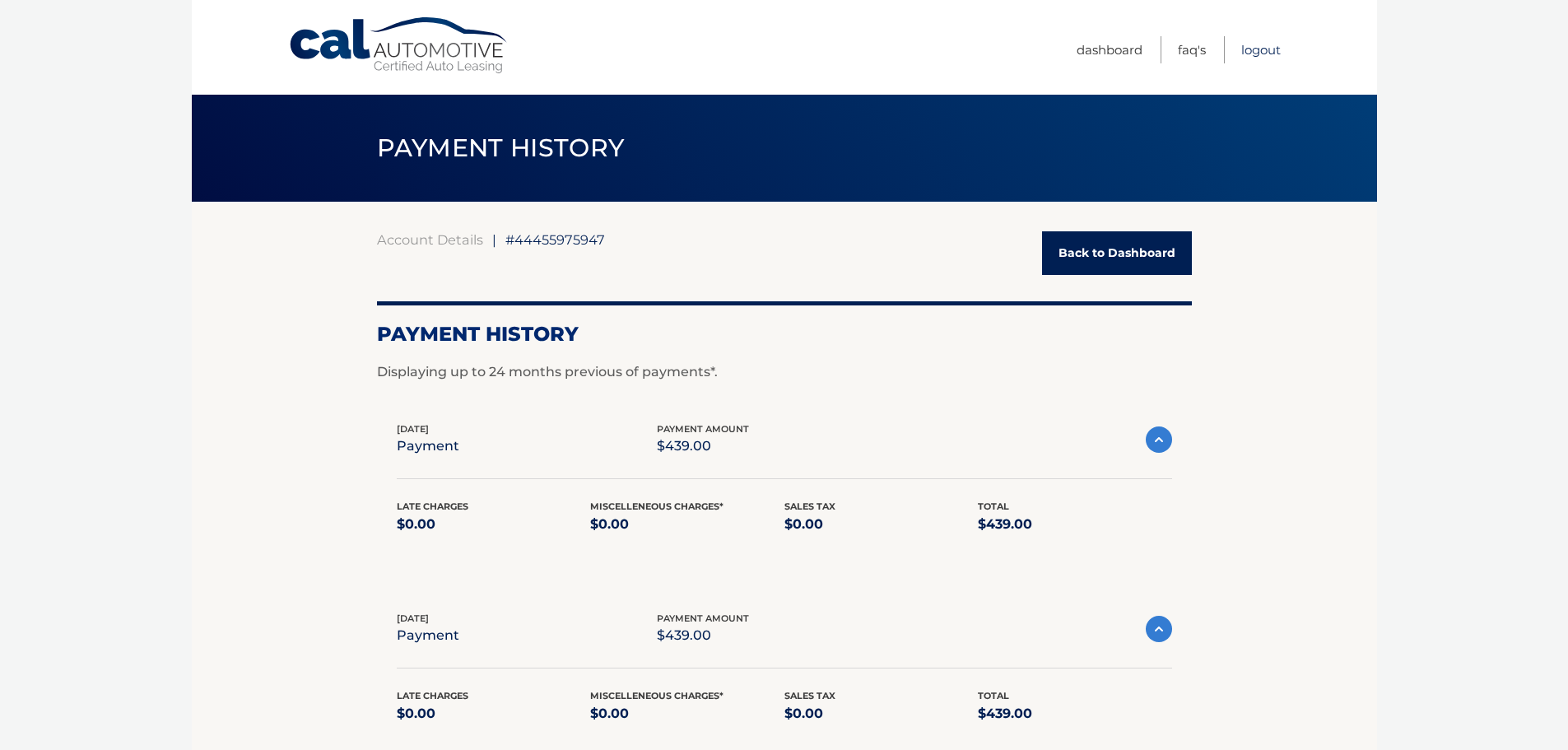
click at [1253, 56] on link "Logout" at bounding box center [1261, 49] width 40 height 27
